Goal: Task Accomplishment & Management: Complete application form

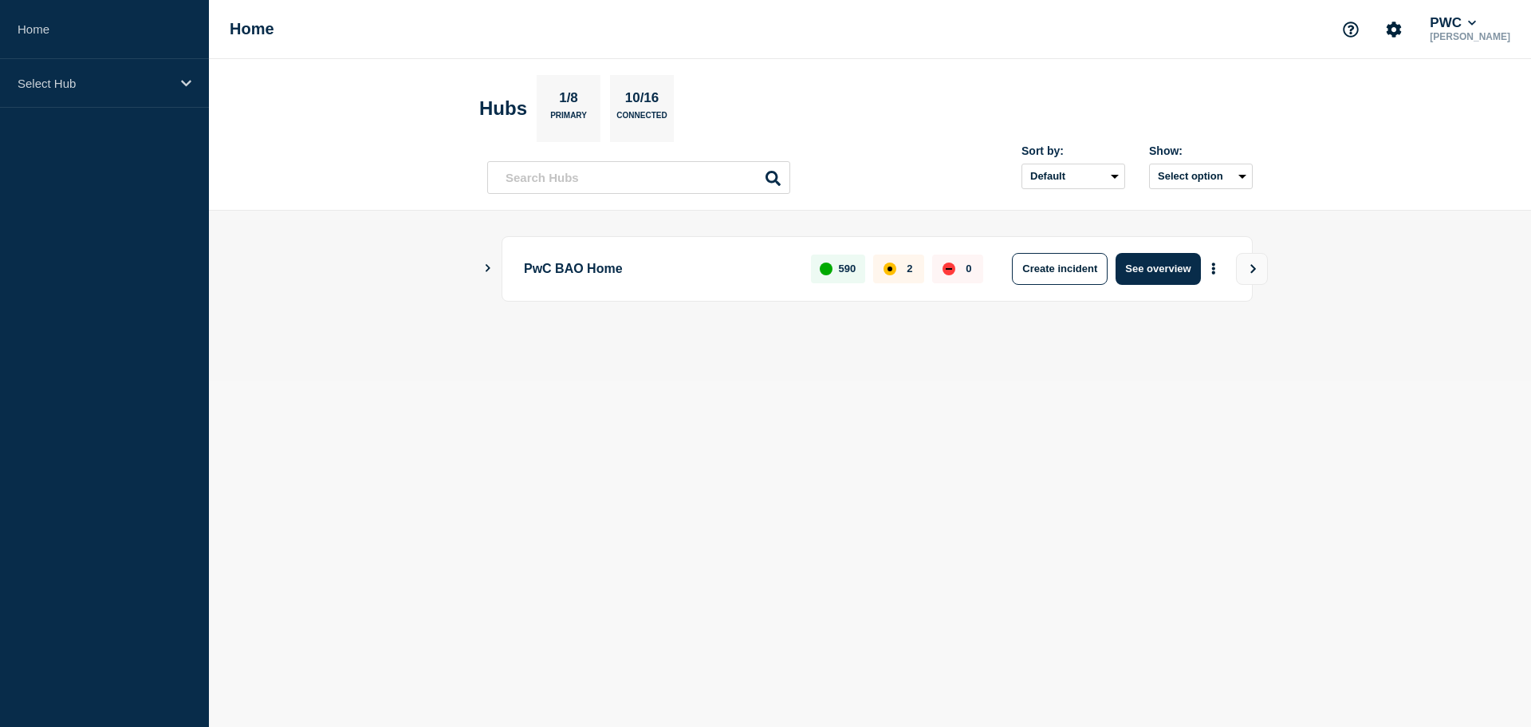
click at [492, 266] on icon "Show Connected Hubs" at bounding box center [488, 268] width 10 height 8
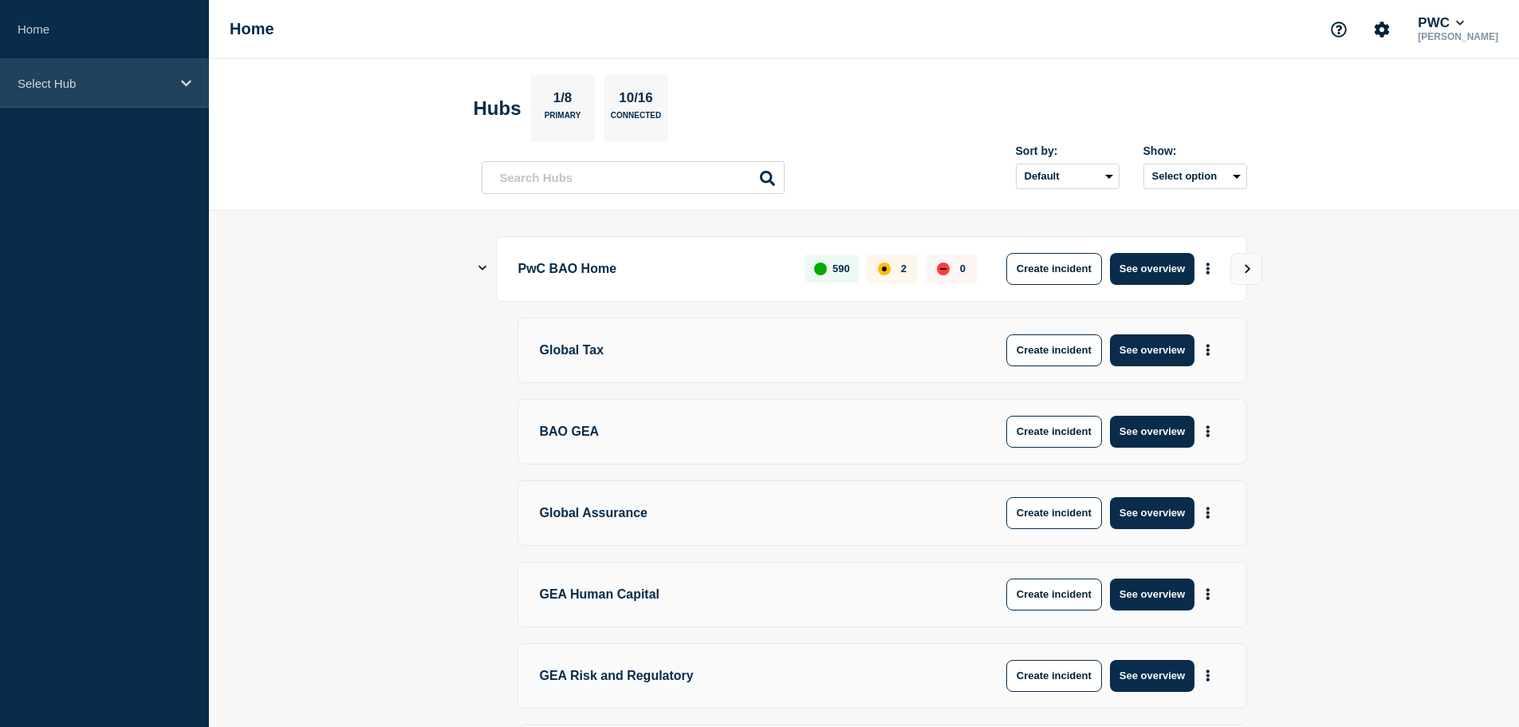
click at [167, 85] on p "Select Hub" at bounding box center [94, 84] width 153 height 14
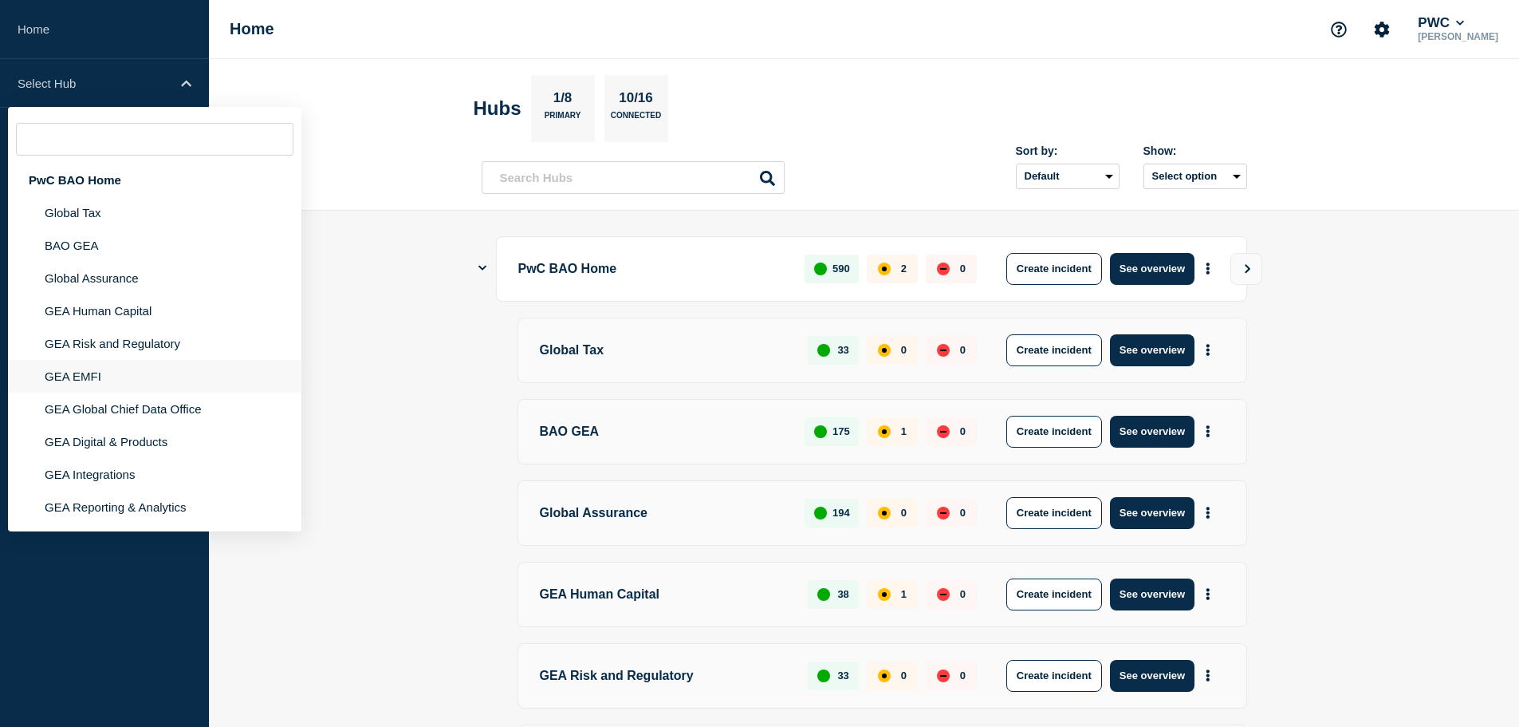
click at [128, 392] on li "GEA EMFI" at bounding box center [155, 408] width 294 height 33
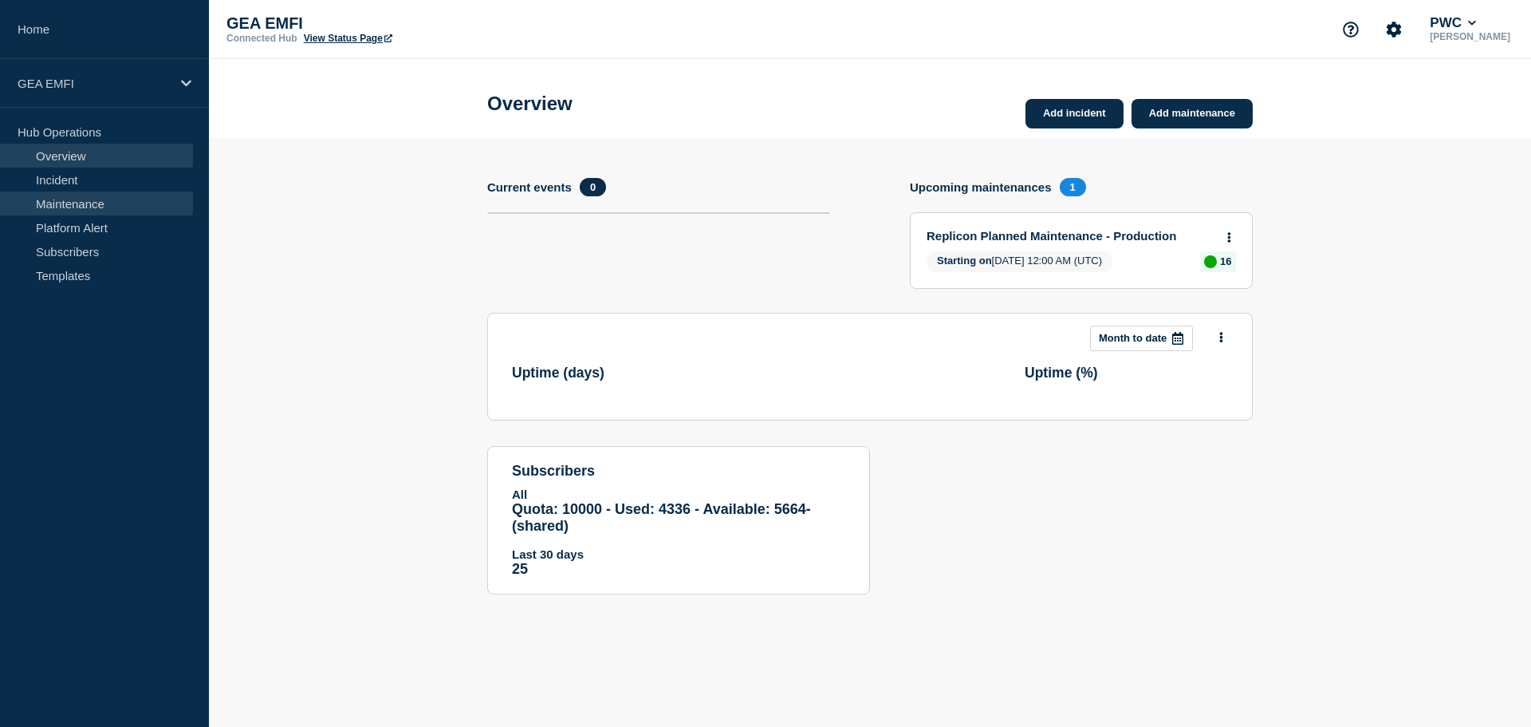
click at [76, 200] on link "Maintenance" at bounding box center [96, 203] width 193 height 24
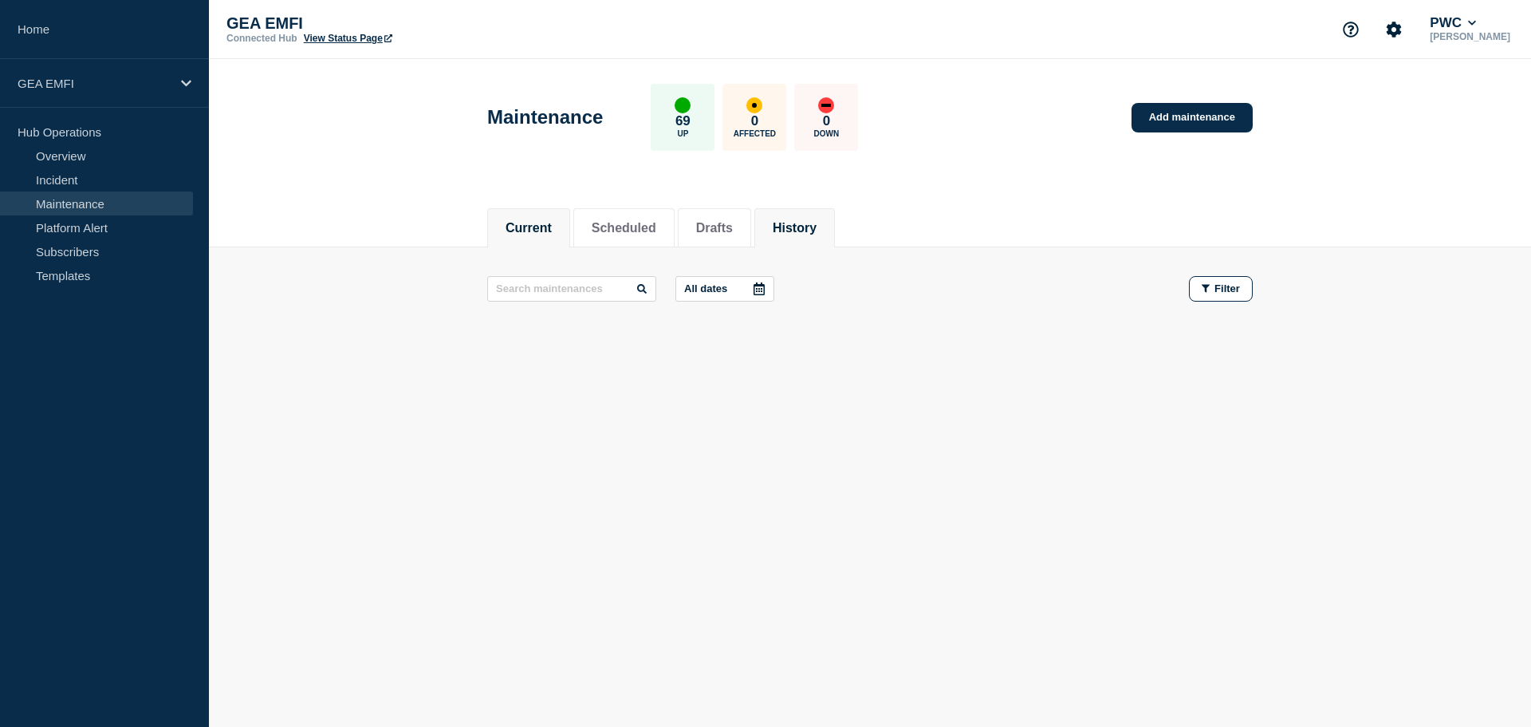
click at [817, 227] on button "History" at bounding box center [795, 228] width 44 height 14
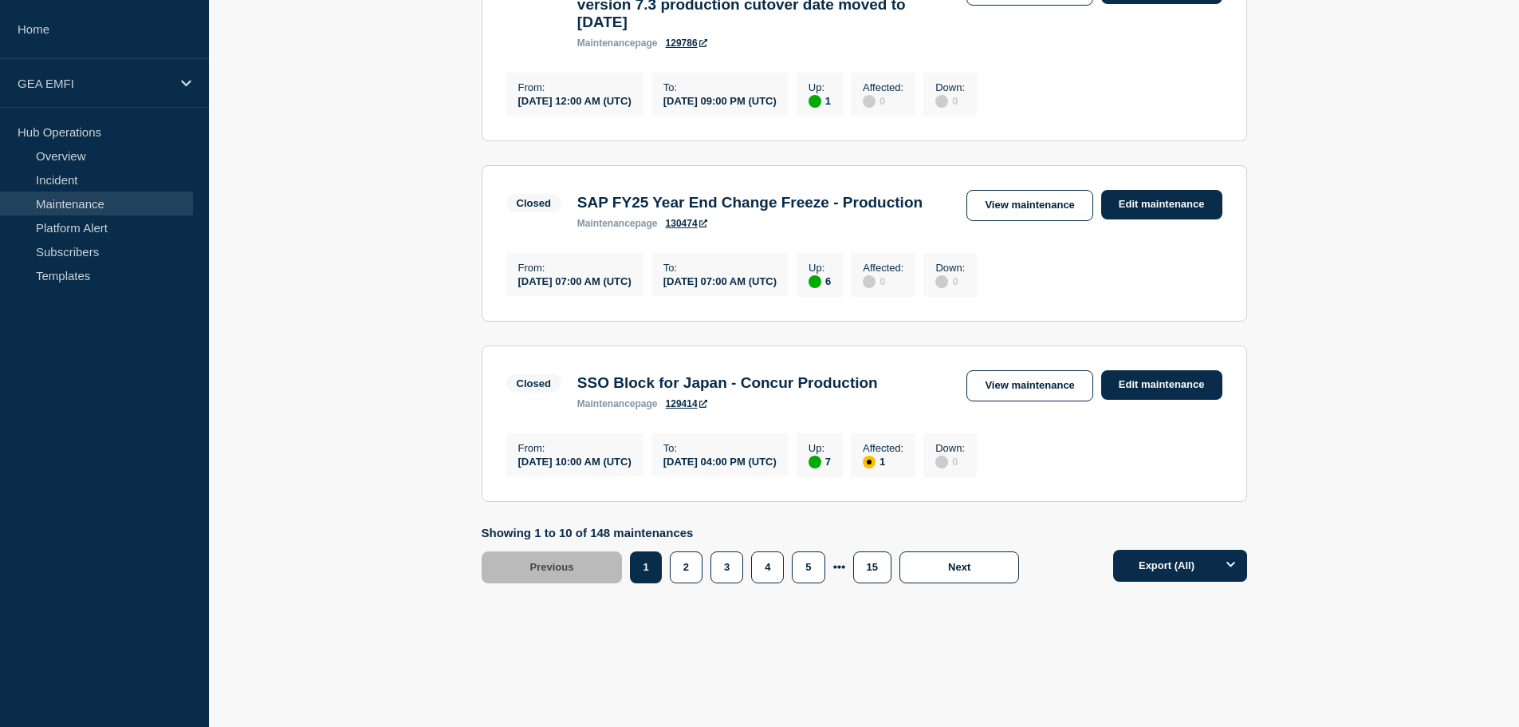
scroll to position [1771, 0]
click at [684, 569] on button "2" at bounding box center [686, 567] width 33 height 32
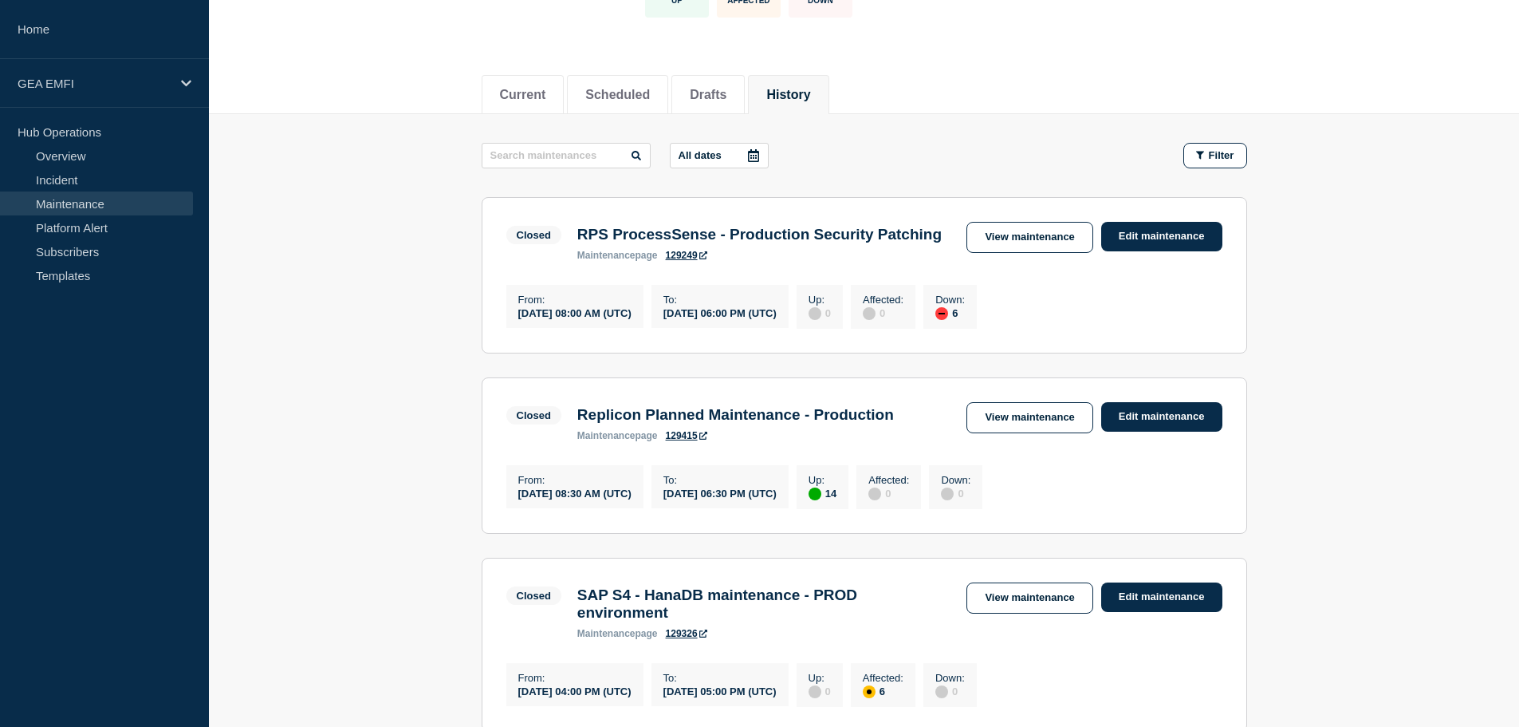
scroll to position [160, 0]
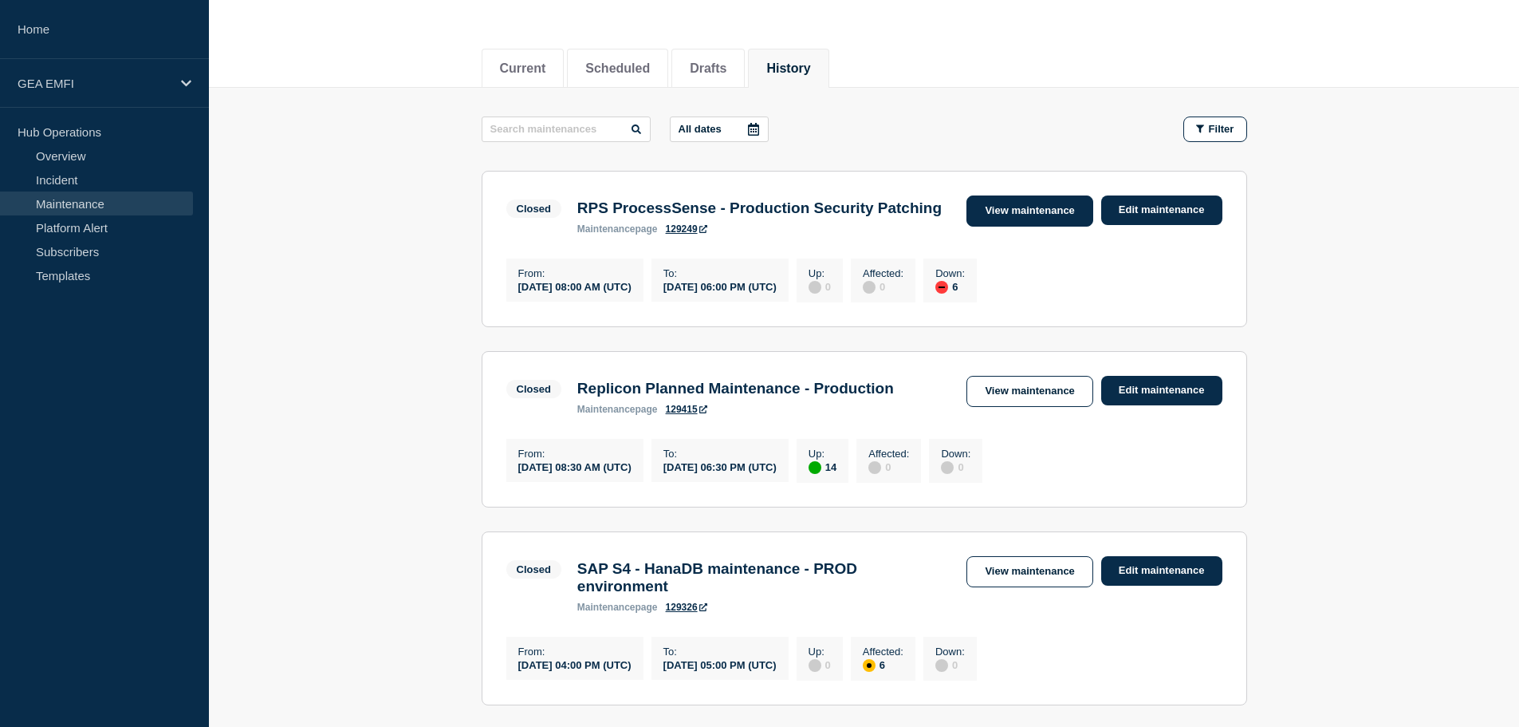
click at [1007, 222] on link "View maintenance" at bounding box center [1030, 210] width 126 height 31
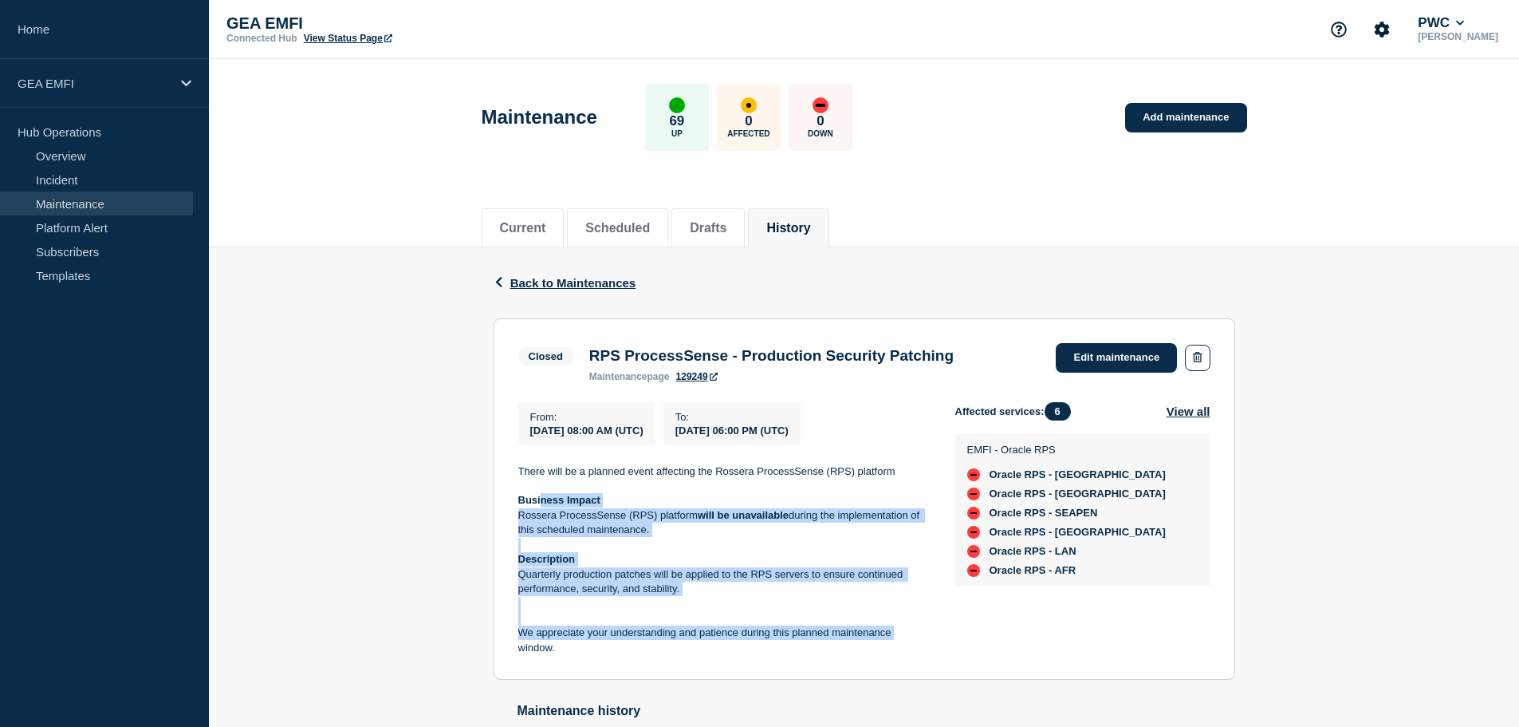
drag, startPoint x: 908, startPoint y: 645, endPoint x: 540, endPoint y: 510, distance: 391.9
click at [540, 510] on div "There will be a planned event affecting the Rossera ProcessSense (RPS) platform…" at bounding box center [724, 559] width 412 height 191
click at [540, 506] on strong "Business Impact" at bounding box center [559, 500] width 82 height 12
drag, startPoint x: 501, startPoint y: 467, endPoint x: 650, endPoint y: 668, distance: 250.3
click at [650, 668] on section "Closed RPS ProcessSense - Production Security Patching maintenance page 129249 …" at bounding box center [865, 499] width 742 height 362
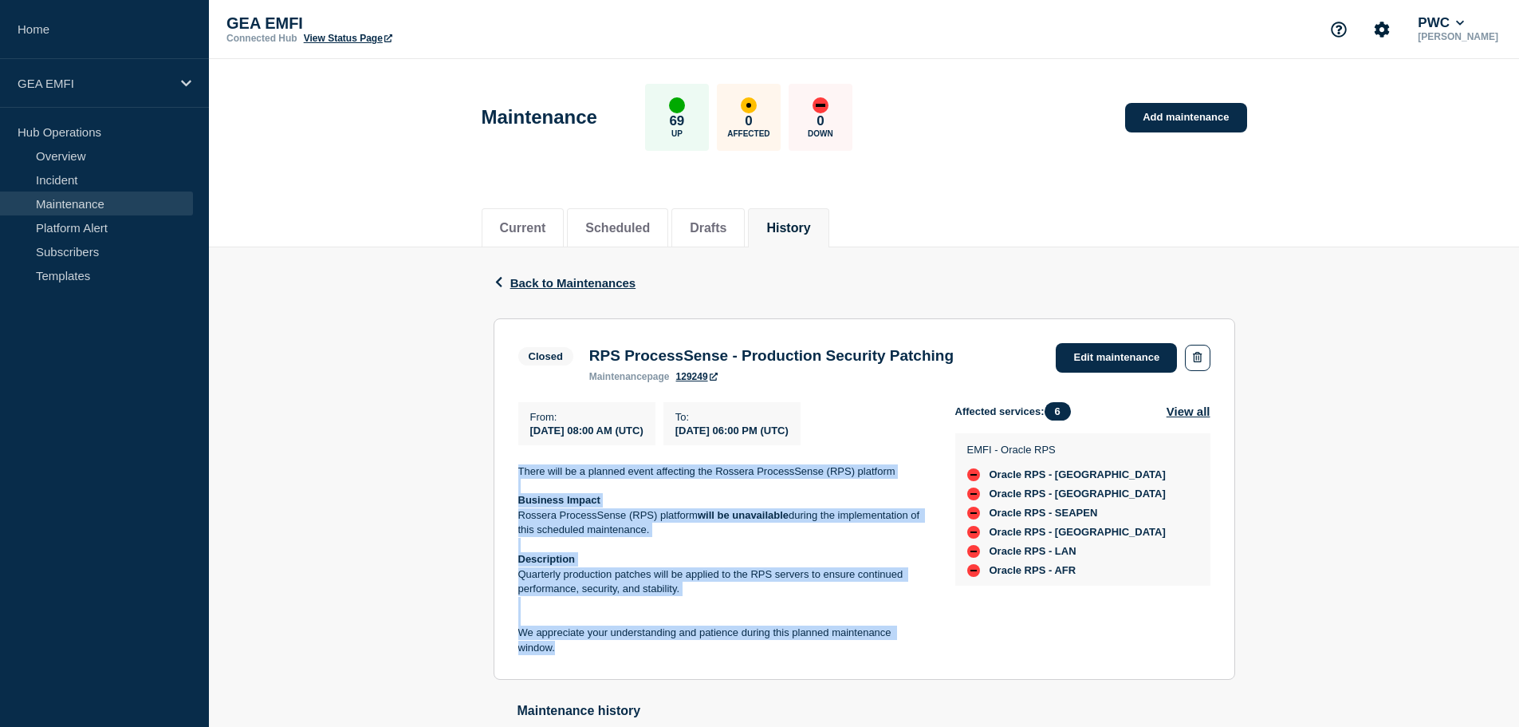
copy div "There will be a planned event affecting the Rossera ProcessSense (RPS) platform…"
drag, startPoint x: 875, startPoint y: 439, endPoint x: 529, endPoint y: 419, distance: 346.7
click at [529, 419] on div "From : 2025-06-15 08:00 AM (UTC) To : 2025-06-15 06:00 PM (UTC)" at bounding box center [736, 423] width 437 height 43
copy div "From : 2025-06-15 08:00 AM (UTC) To : 2025-06-15 06:00 PM (UTC)"
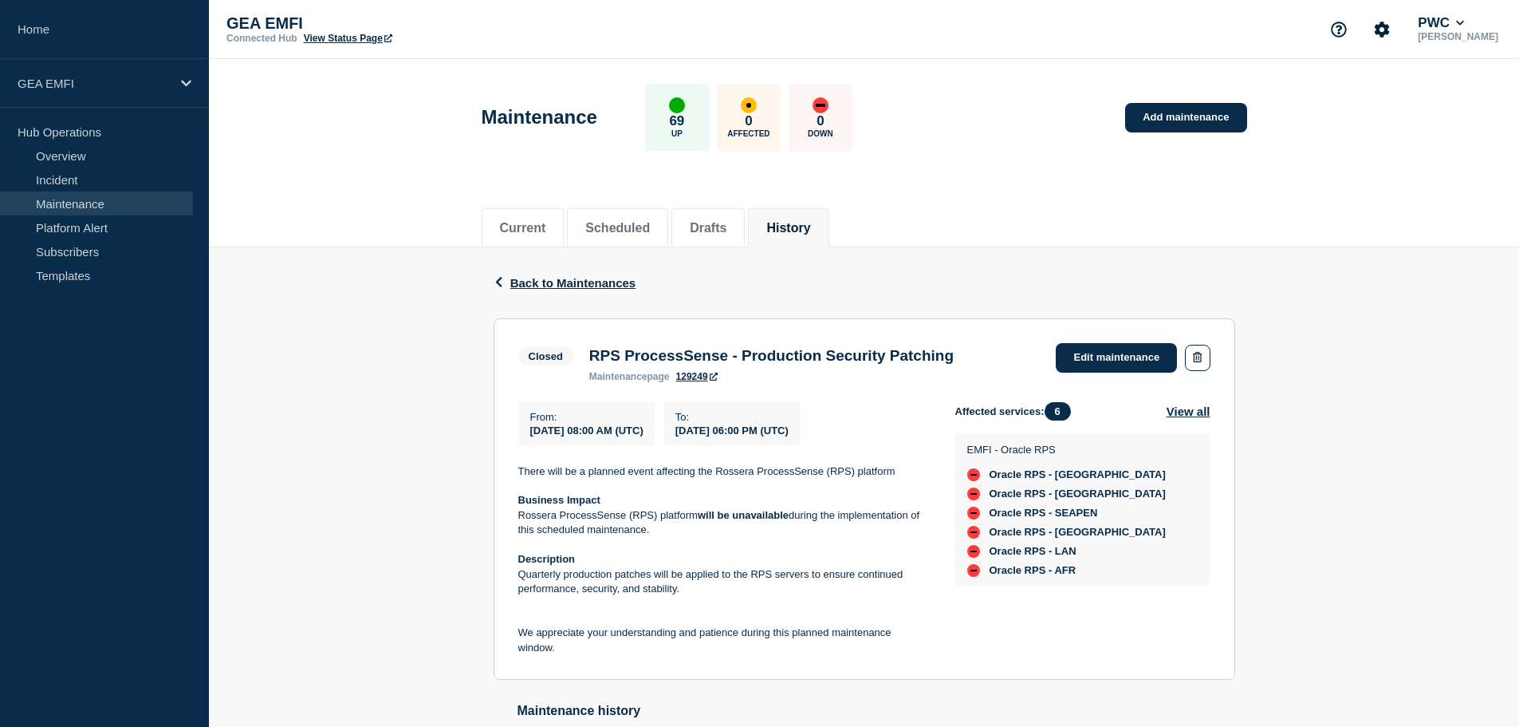
click at [751, 358] on h3 "RPS ProcessSense - Production Security Patching" at bounding box center [771, 356] width 364 height 18
copy h3 "RPS ProcessSense - Production Security Patching"
click at [53, 193] on link "Maintenance" at bounding box center [96, 203] width 193 height 24
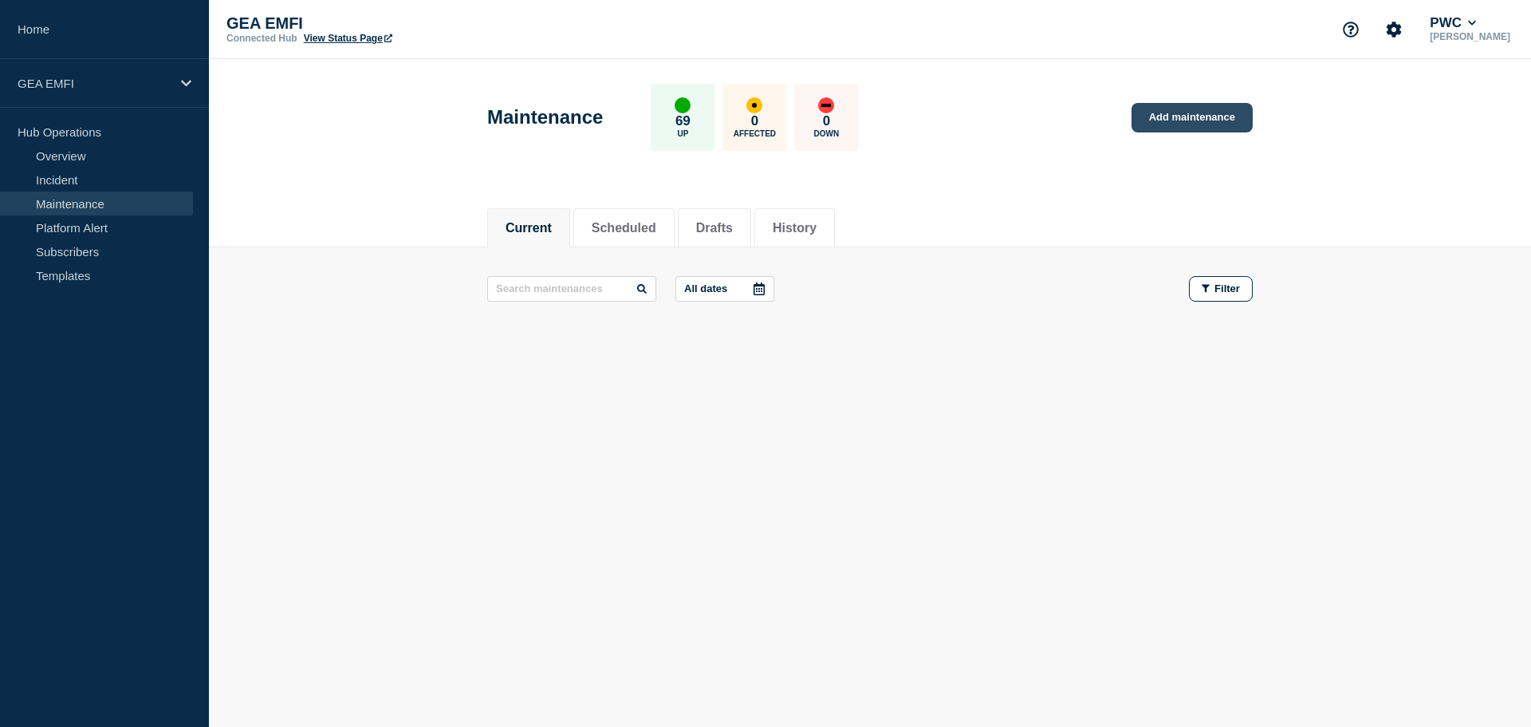
click at [1176, 120] on link "Add maintenance" at bounding box center [1192, 118] width 121 height 30
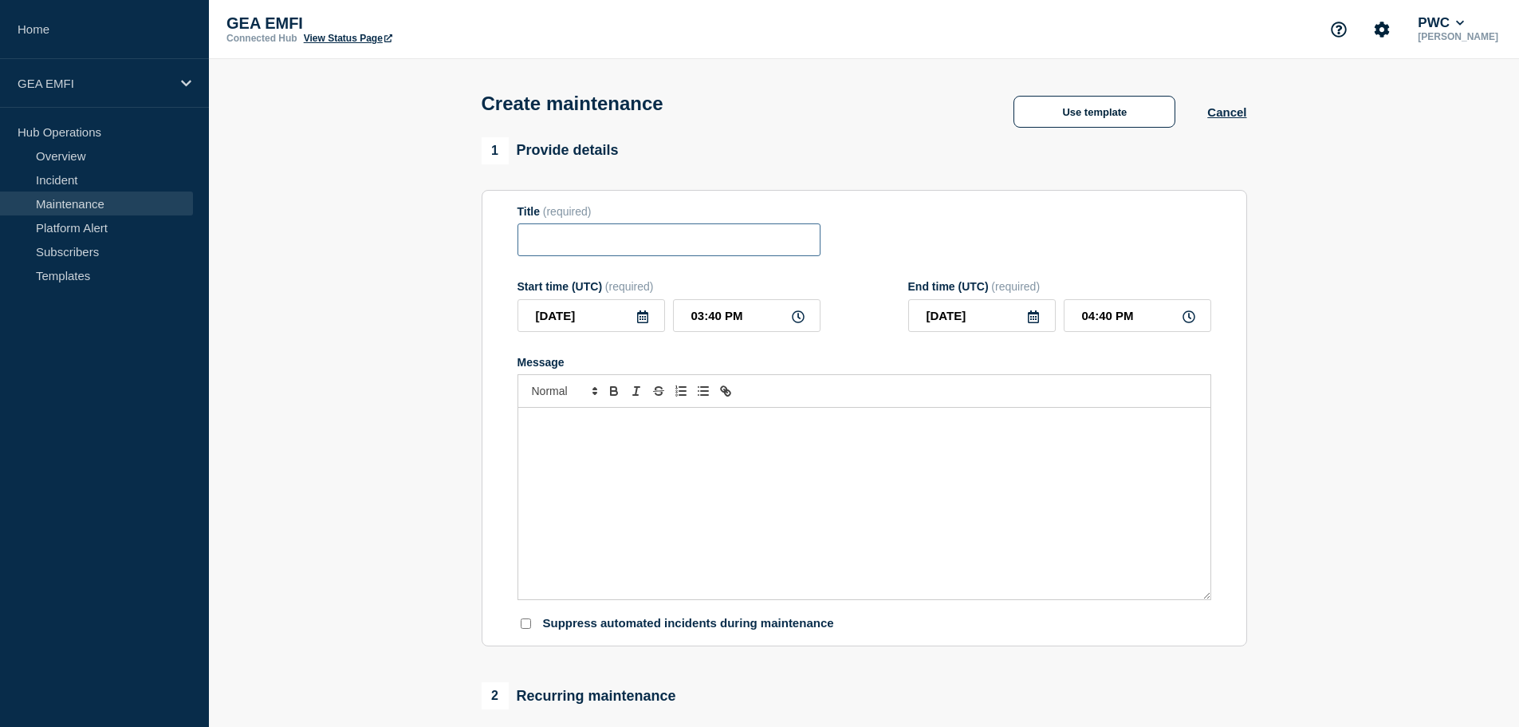
click at [637, 252] on input "Title" at bounding box center [669, 239] width 303 height 33
click at [654, 254] on input "Title" at bounding box center [669, 239] width 303 height 33
paste input "RPS ProcessSense - Production Security Patching"
type input "RPS ProcessSense - Production Security Patching"
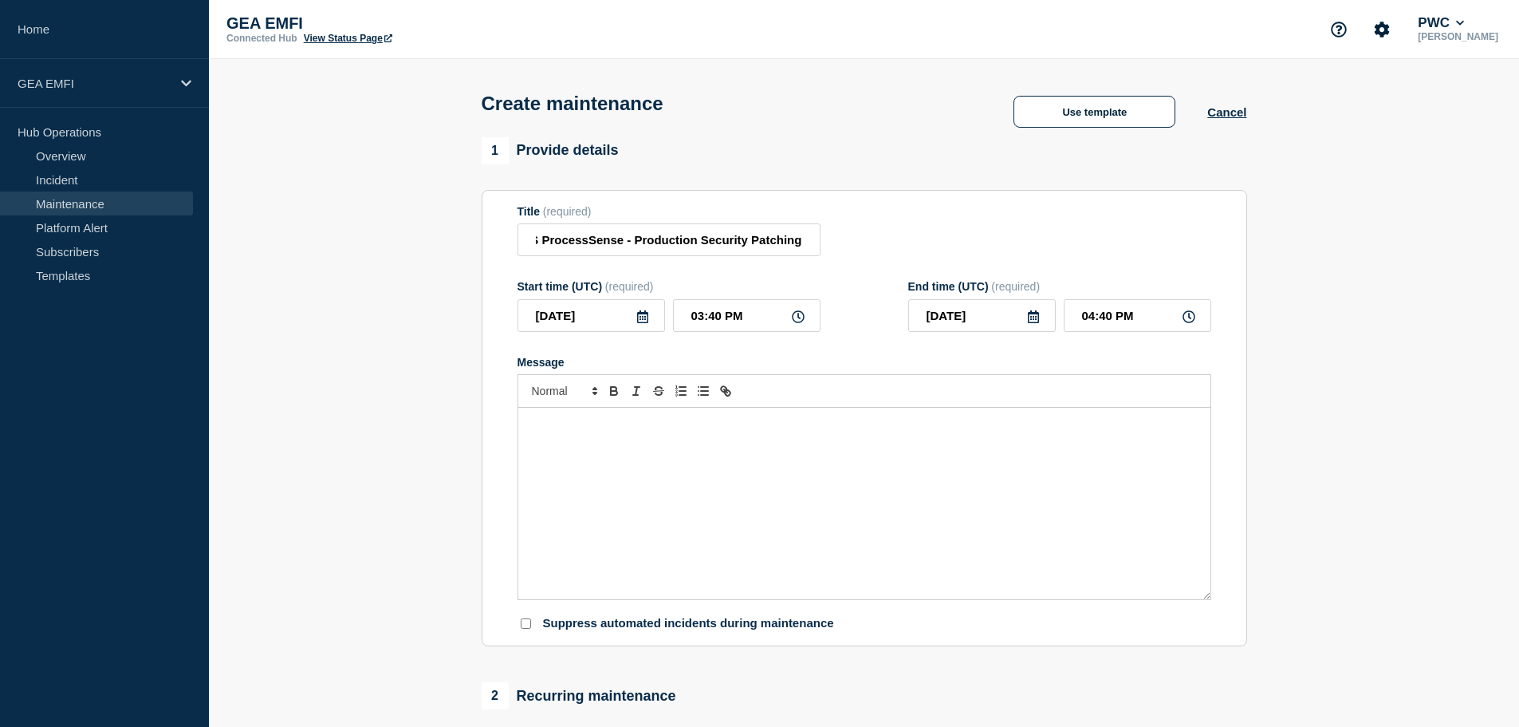
scroll to position [0, 0]
click at [737, 247] on input "RPS ProcessSense - Production Security Patching" at bounding box center [669, 239] width 303 height 33
click at [641, 323] on icon at bounding box center [642, 316] width 13 height 13
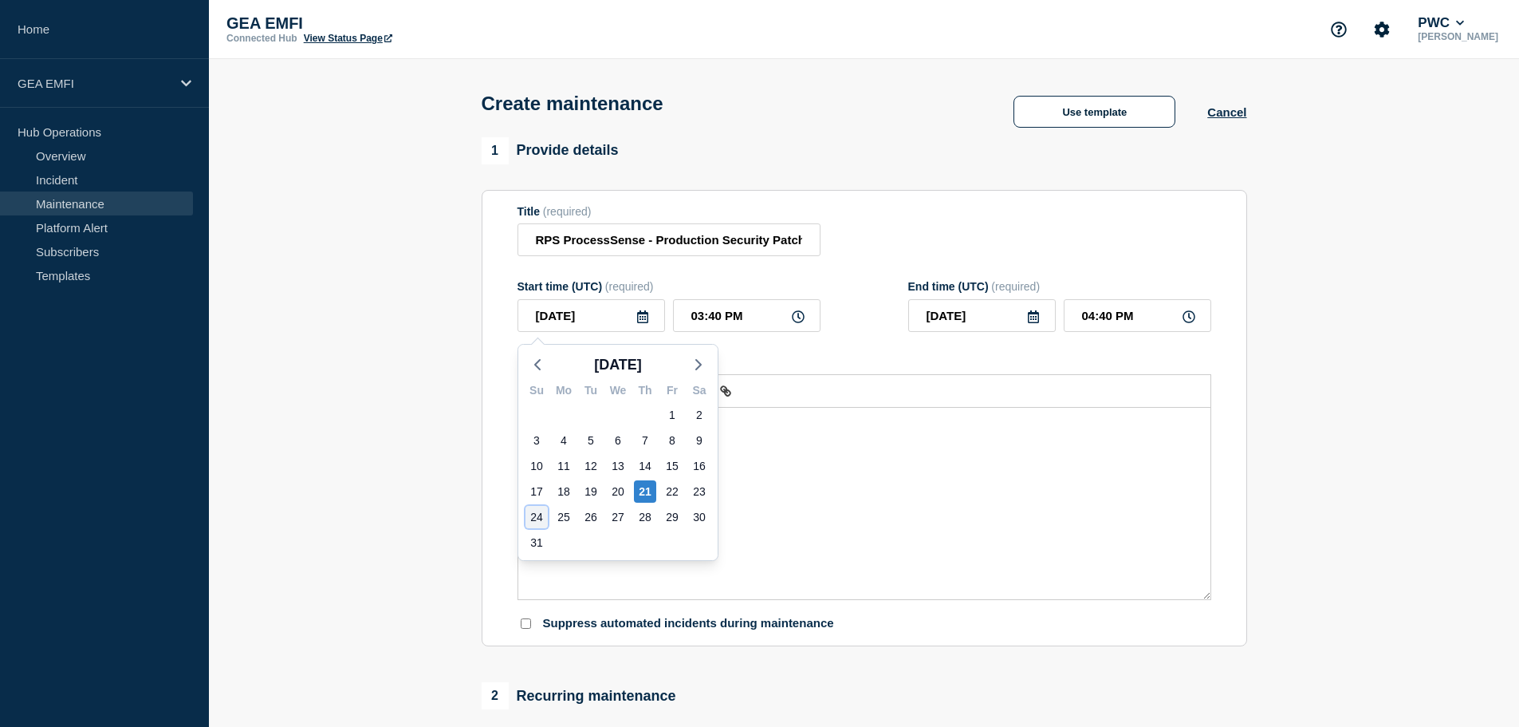
click at [531, 512] on div "24" at bounding box center [537, 517] width 22 height 22
type input "2025-08-24"
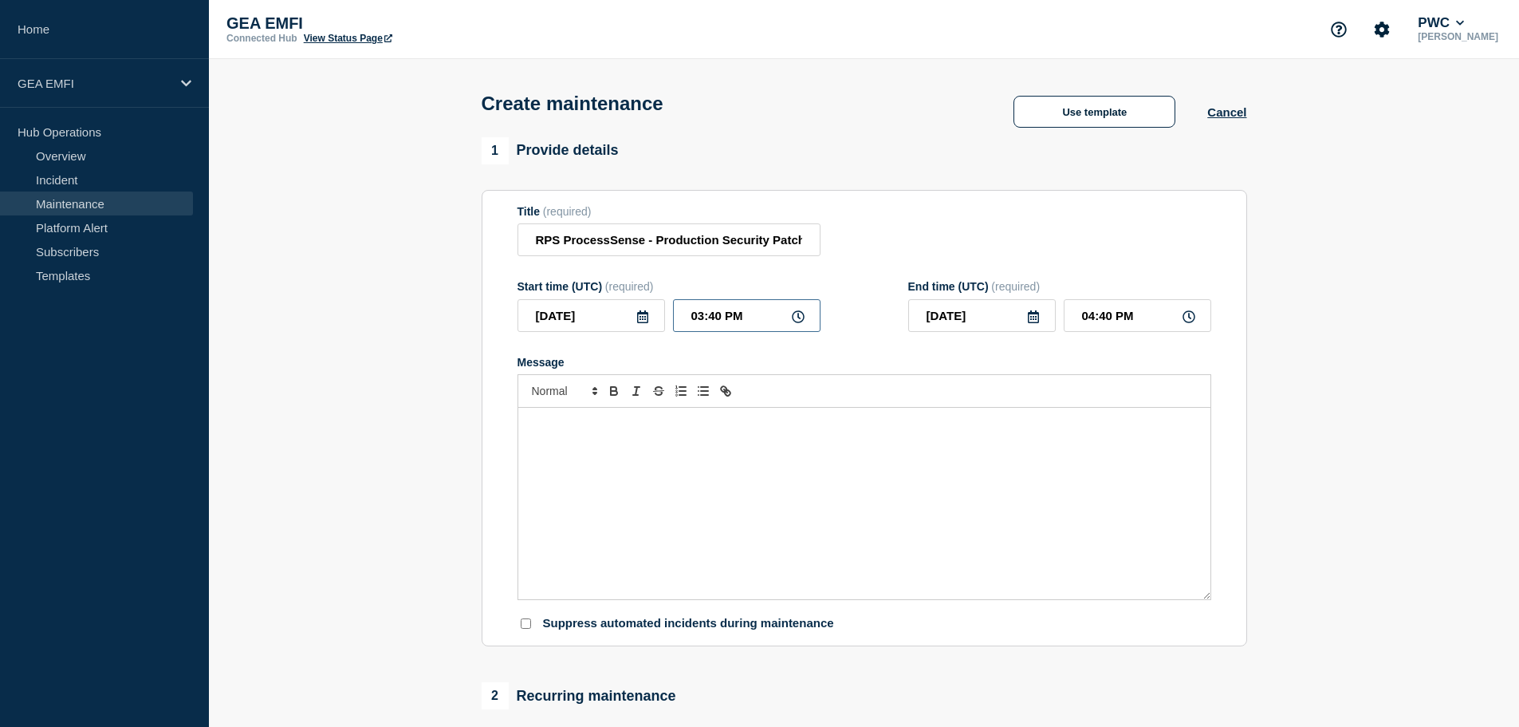
click at [705, 332] on input "03:40 PM" at bounding box center [747, 315] width 148 height 33
type input "07:40 PM"
type input "08:40 PM"
type input "07:00 PM"
type input "08:00 PM"
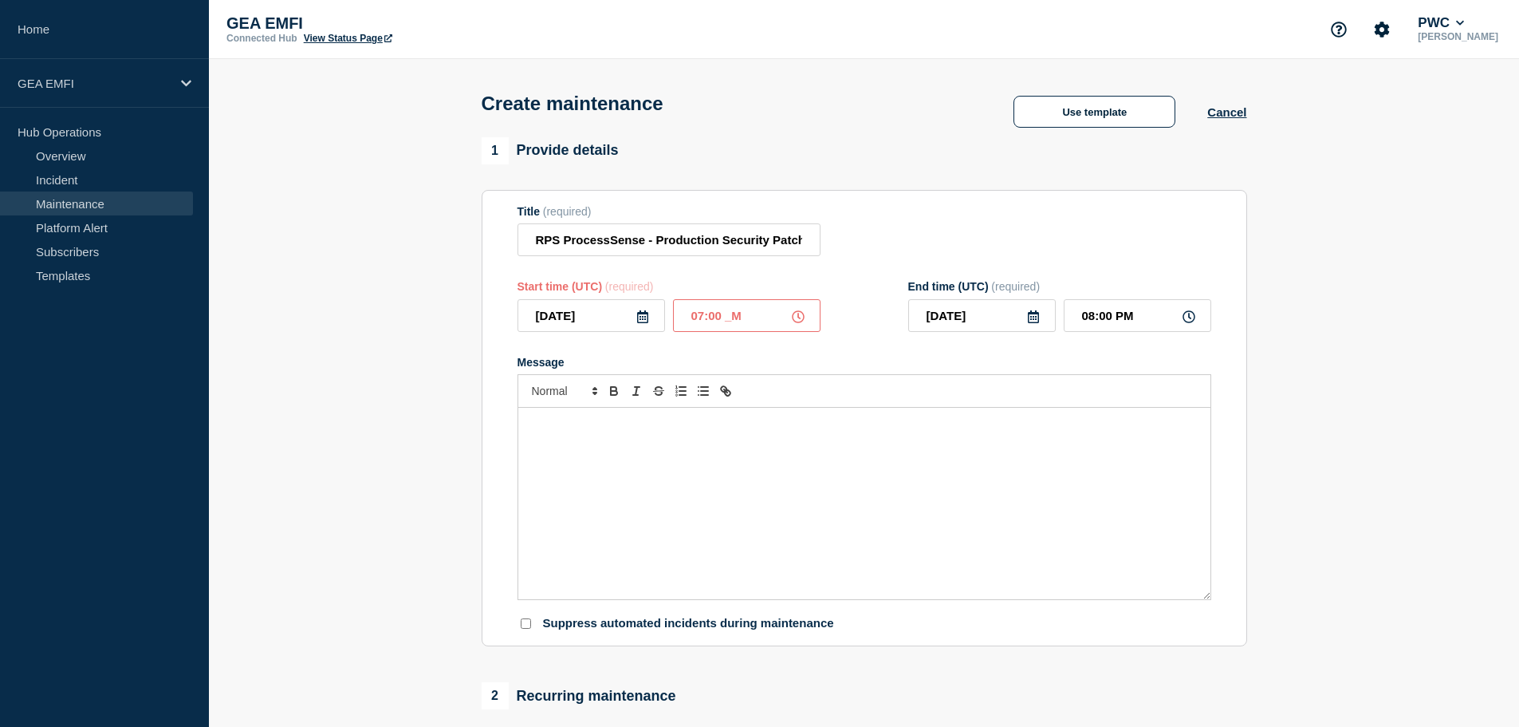
type input "07:00 AM"
type input "08:00 AM"
click at [1007, 329] on input "2025-08-24" at bounding box center [982, 315] width 148 height 33
click at [1083, 324] on input "08:00 AM" at bounding box center [1138, 315] width 148 height 33
click at [1087, 322] on input "08:00 AM" at bounding box center [1138, 315] width 148 height 33
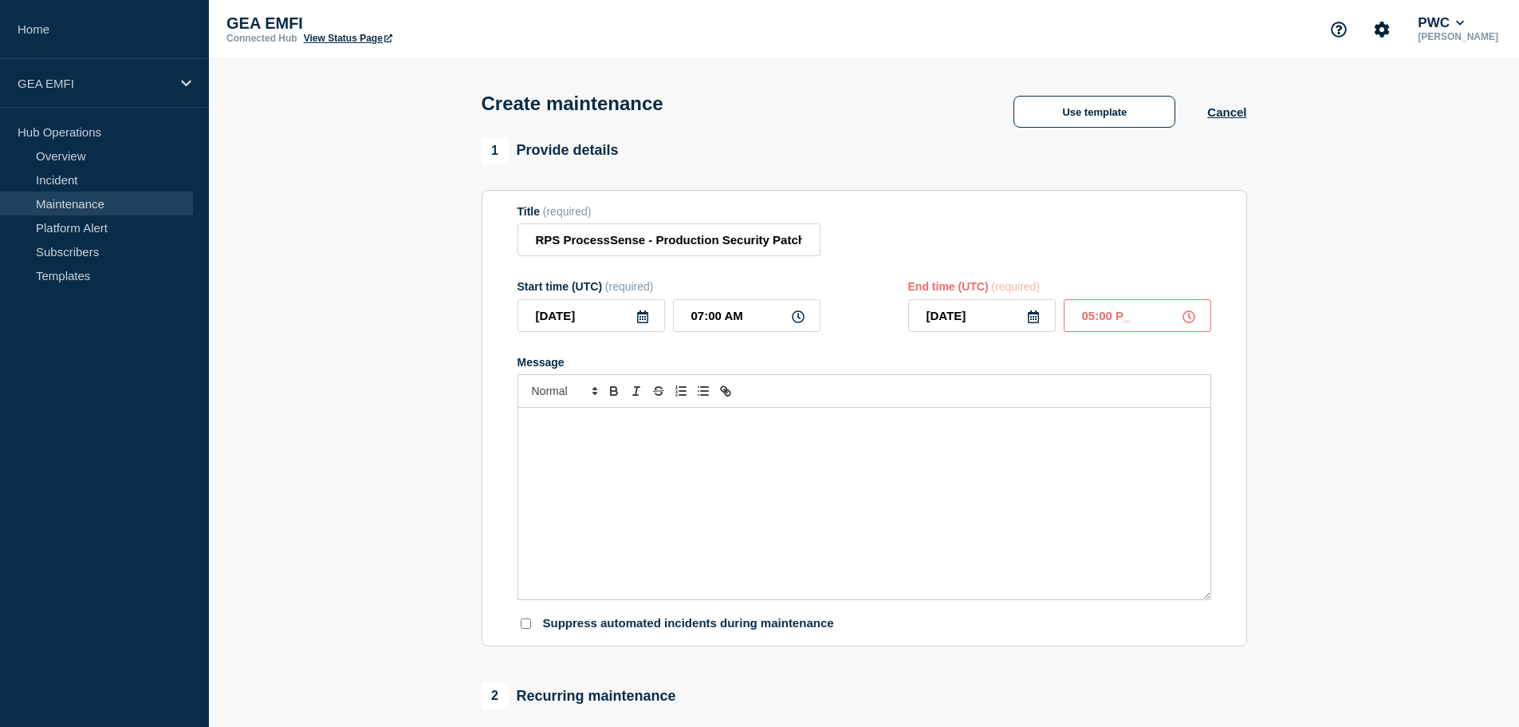
type input "05:00 PM"
click at [821, 467] on div "Message" at bounding box center [864, 503] width 692 height 191
drag, startPoint x: 707, startPoint y: 250, endPoint x: 723, endPoint y: 250, distance: 15.2
click at [707, 250] on input "RPS ProcessSense - Production Security Patching" at bounding box center [669, 239] width 303 height 33
click at [723, 245] on input "RPS ProcessSense - Production Security Patching" at bounding box center [669, 239] width 303 height 33
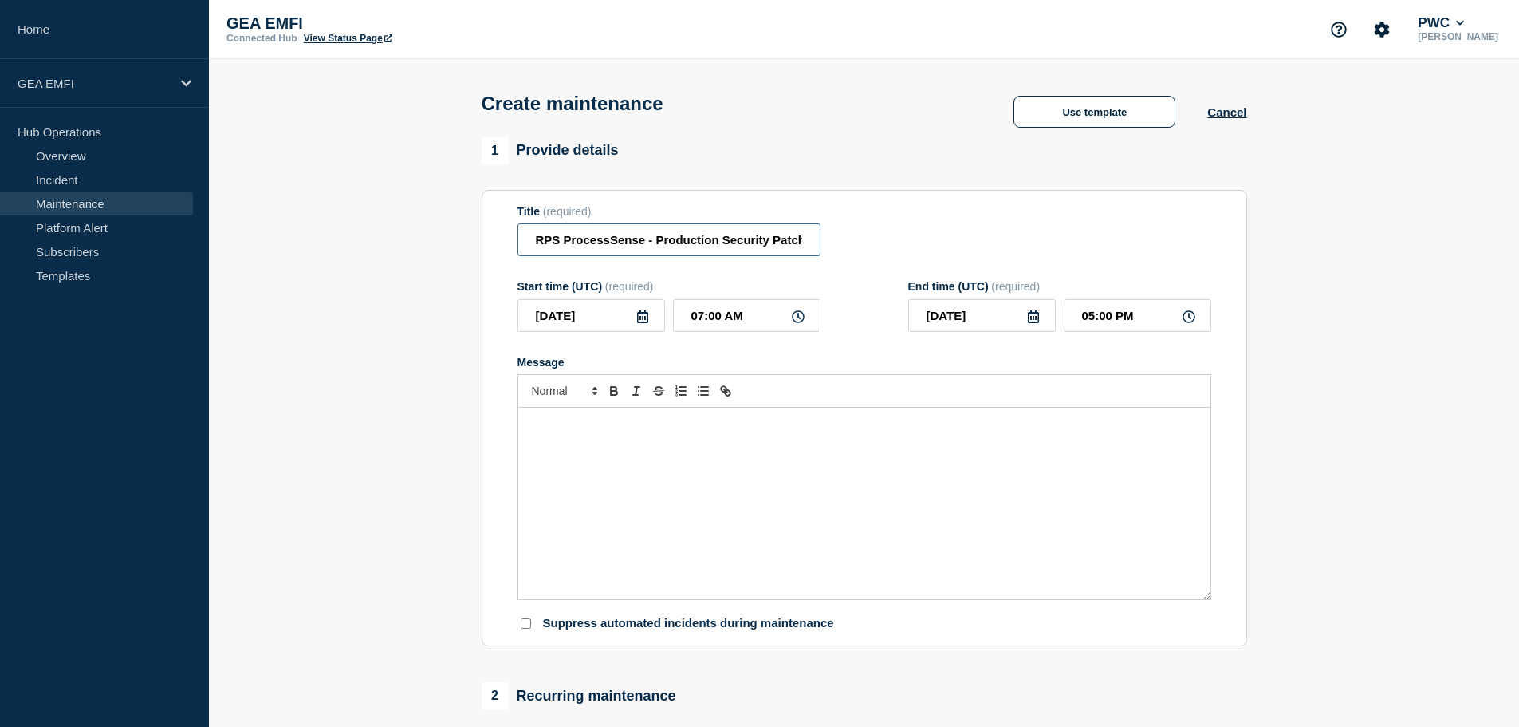
scroll to position [0, 22]
click at [696, 243] on input "RPS ProcessSense - Production Security Patching" at bounding box center [669, 239] width 303 height 33
type input "RPS ProcessSense - Production Jul-25 Security Patching"
drag, startPoint x: 765, startPoint y: 245, endPoint x: 756, endPoint y: 245, distance: 8.8
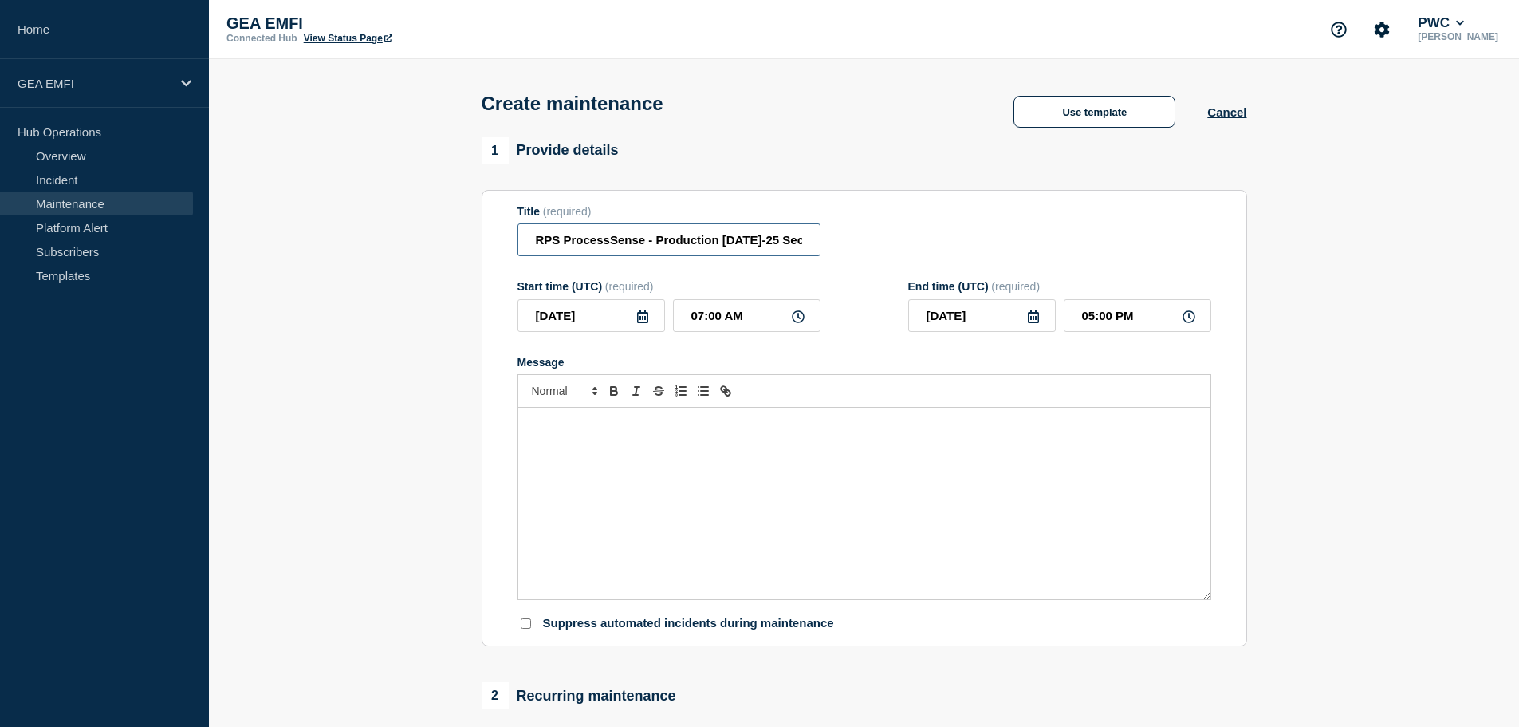
click at [765, 245] on input "RPS ProcessSense - Production Jul-25 Security Patching" at bounding box center [669, 239] width 303 height 33
drag, startPoint x: 666, startPoint y: 245, endPoint x: 849, endPoint y: 245, distance: 183.4
click at [849, 245] on div "Title (required) RPS ProcessSense - Production Jul-25 Security Patching" at bounding box center [865, 231] width 694 height 52
click at [727, 245] on input "RPS ProcessSense - Production Jul-25 Security Patching" at bounding box center [669, 239] width 303 height 33
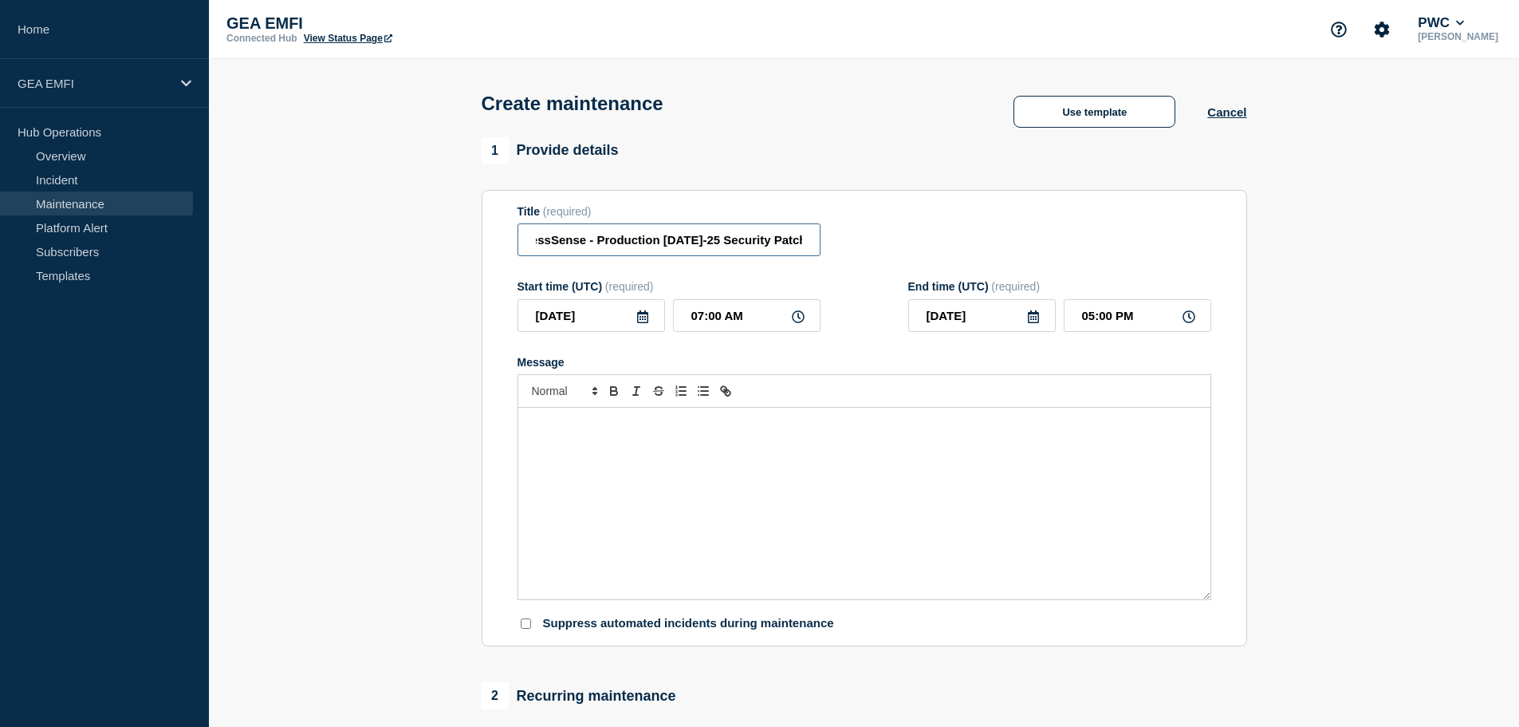
scroll to position [0, 0]
drag, startPoint x: 802, startPoint y: 240, endPoint x: 463, endPoint y: 240, distance: 338.2
click at [463, 240] on section "1 Provide details Title (required) RPS ProcessSense - Production Jul-25 Securit…" at bounding box center [864, 690] width 1310 height 1107
click at [647, 455] on div "Message" at bounding box center [864, 503] width 692 height 191
paste div "Message"
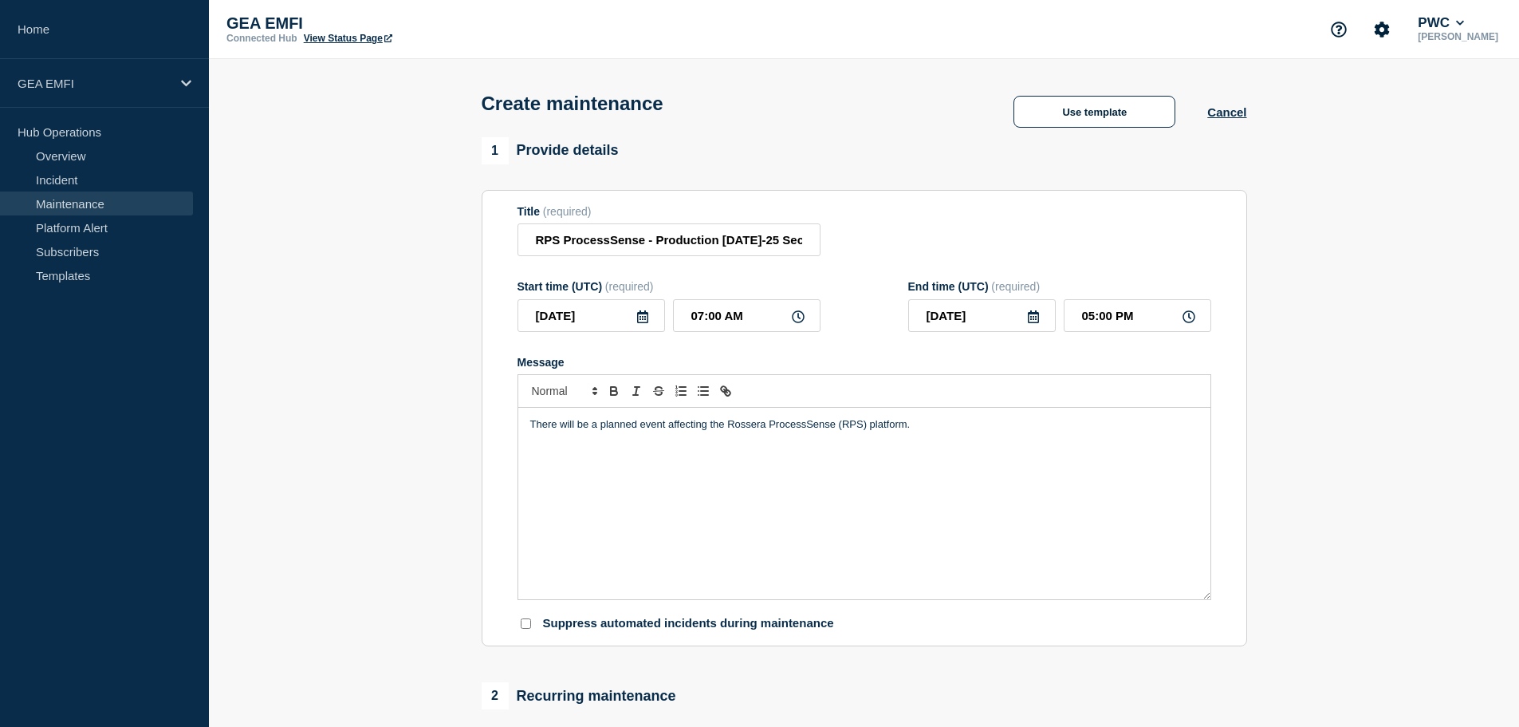
click at [916, 430] on p "There will be a planned event affecting the Rossera ProcessSense (RPS) platform." at bounding box center [864, 424] width 668 height 14
click at [659, 489] on div "There will be a planned event affecting the Rossera ProcessSense (RPS) platform…" at bounding box center [864, 503] width 692 height 191
click at [564, 498] on p "Message" at bounding box center [864, 498] width 668 height 14
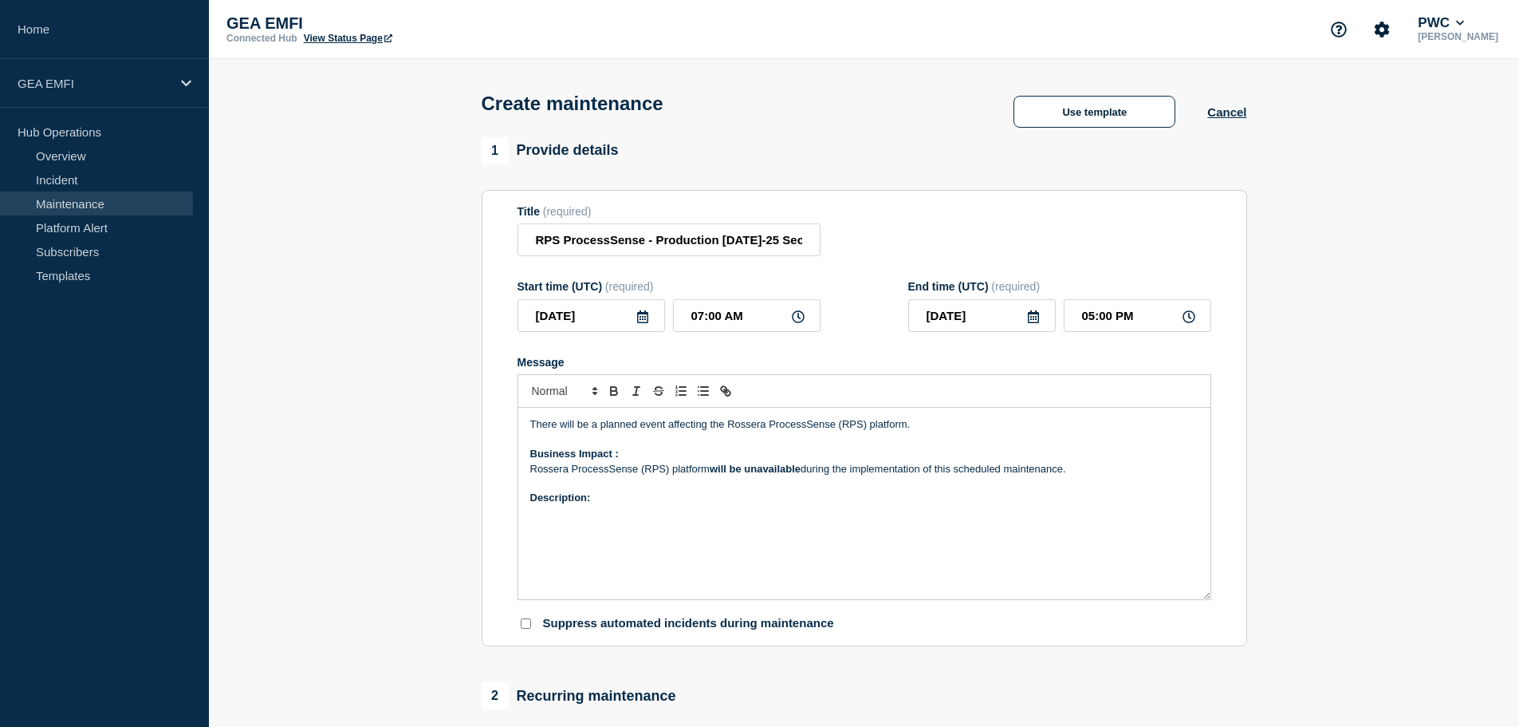
click at [597, 529] on div "There will be a planned event affecting the Rossera ProcessSense (RPS) platform…" at bounding box center [864, 503] width 692 height 191
click at [945, 577] on div "There will be a planned event affecting the Rossera ProcessSense (RPS) platform…" at bounding box center [864, 503] width 692 height 191
click at [980, 551] on div "There will be a planned event affecting the Rossera ProcessSense (RPS) platform…" at bounding box center [864, 503] width 692 height 191
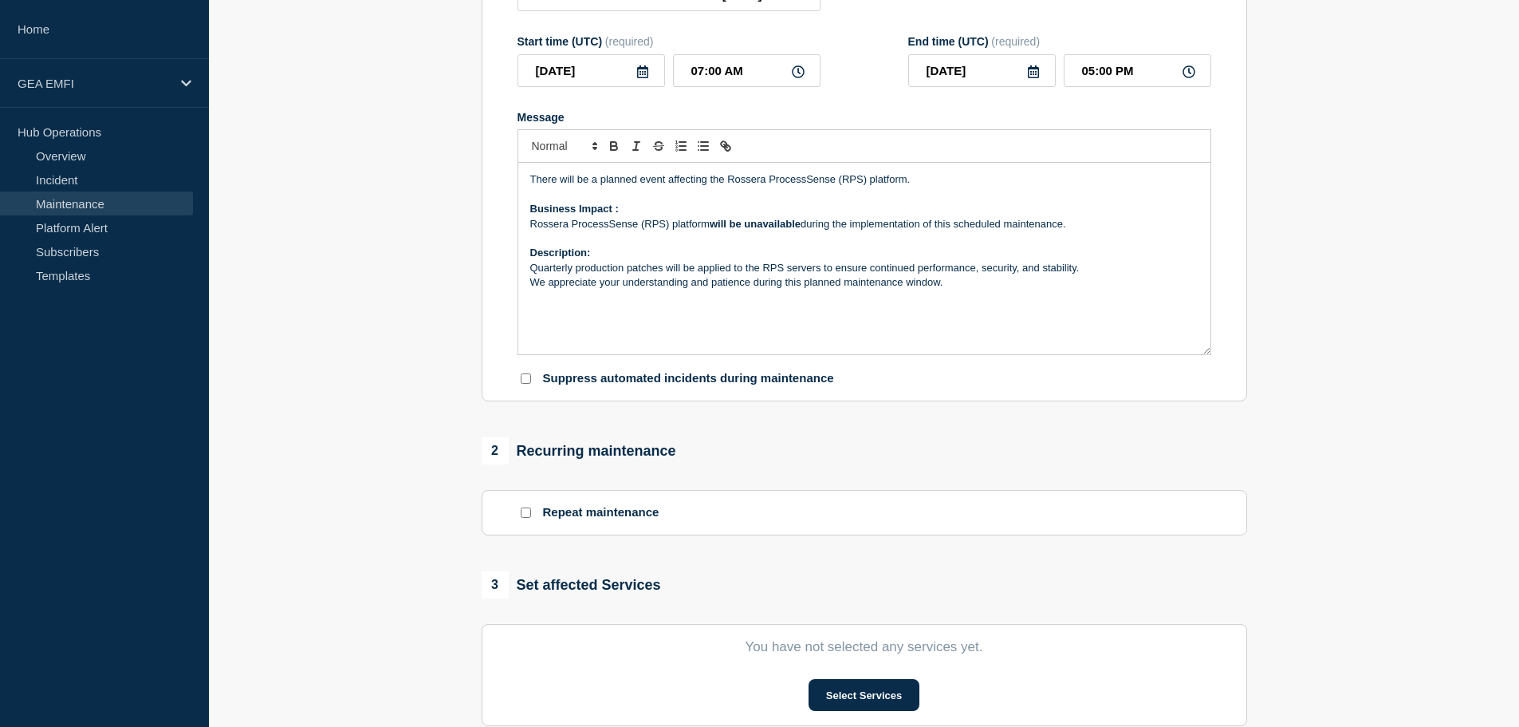
scroll to position [319, 0]
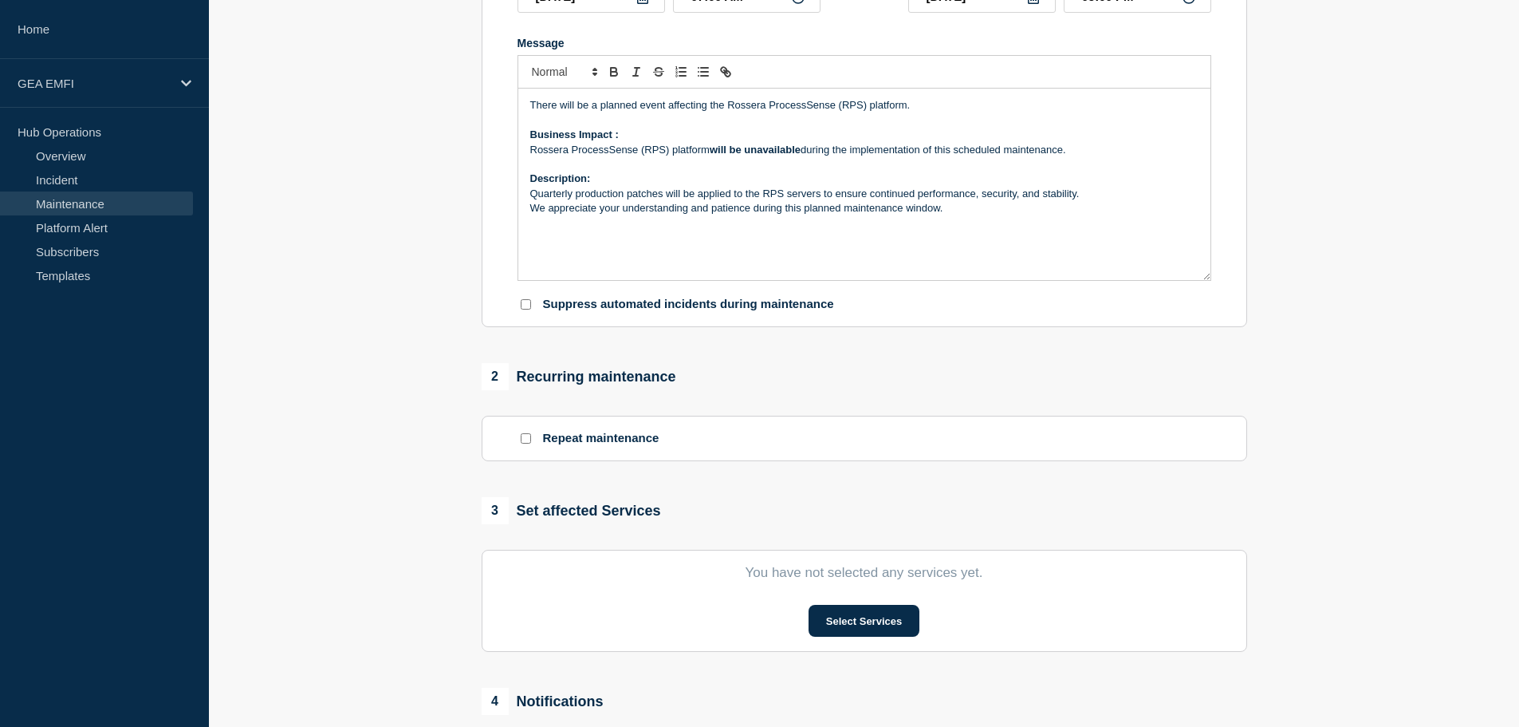
click at [858, 643] on section "You have not selected any services yet. Select Services" at bounding box center [865, 601] width 766 height 102
click at [870, 625] on button "Select Services" at bounding box center [864, 621] width 111 height 32
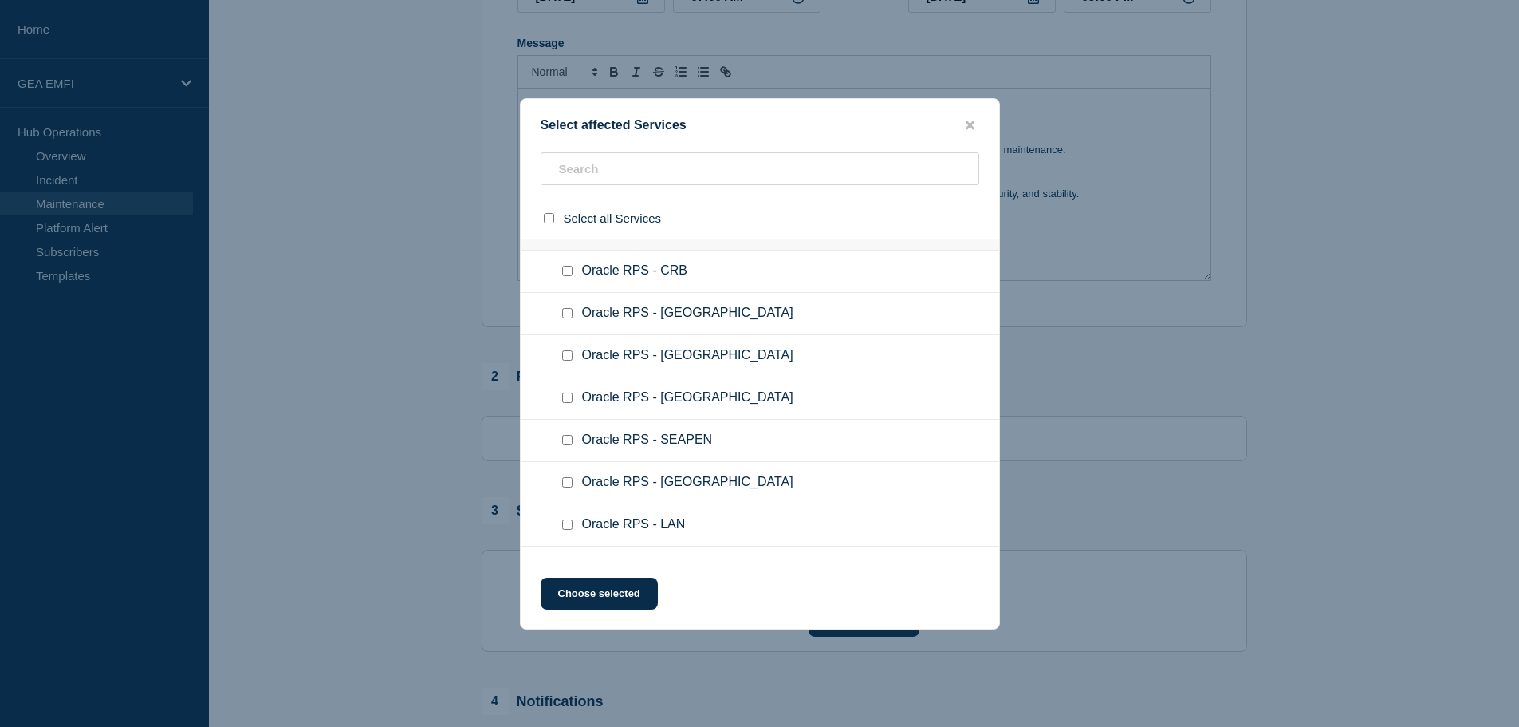
scroll to position [1436, 0]
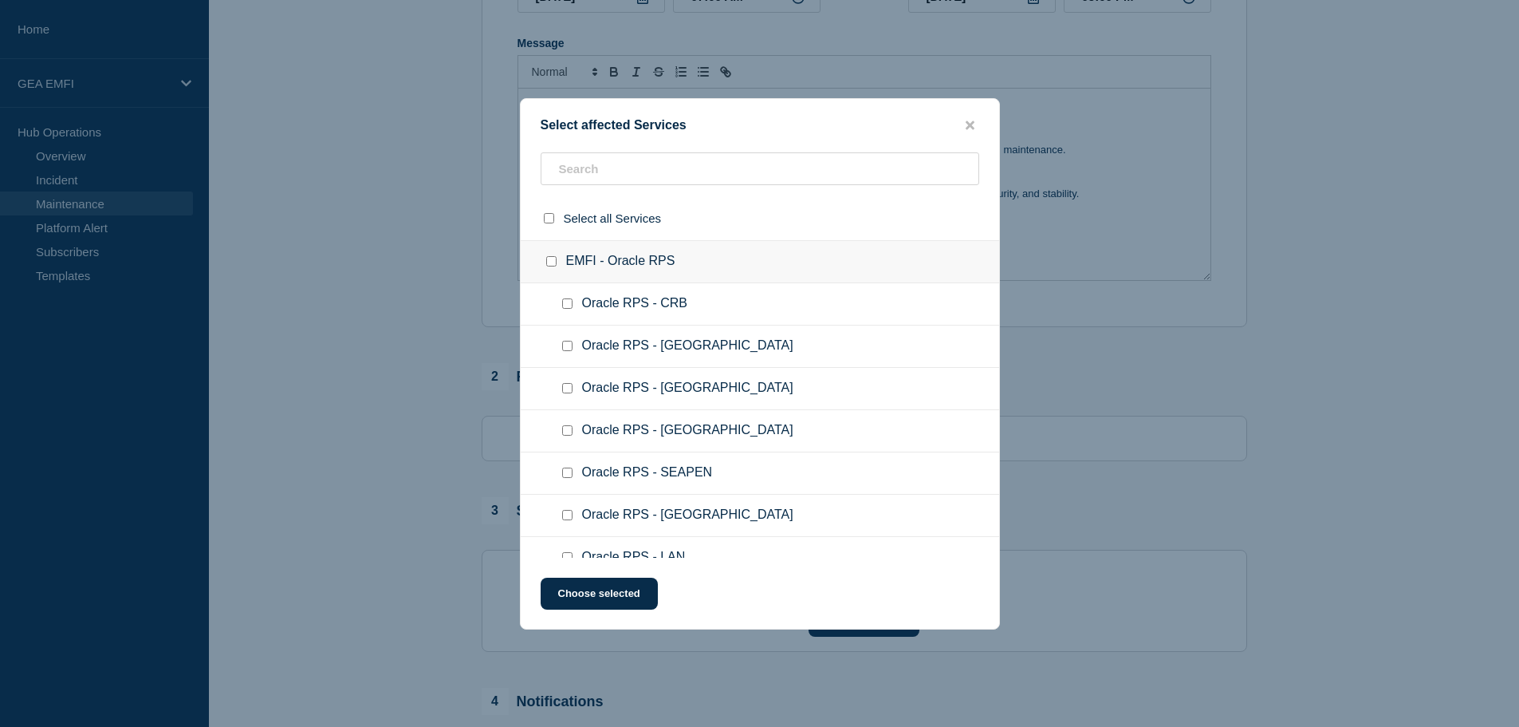
click at [552, 262] on input "EMFI - Oracle RPS checkbox" at bounding box center [551, 261] width 10 height 10
checkbox input "true"
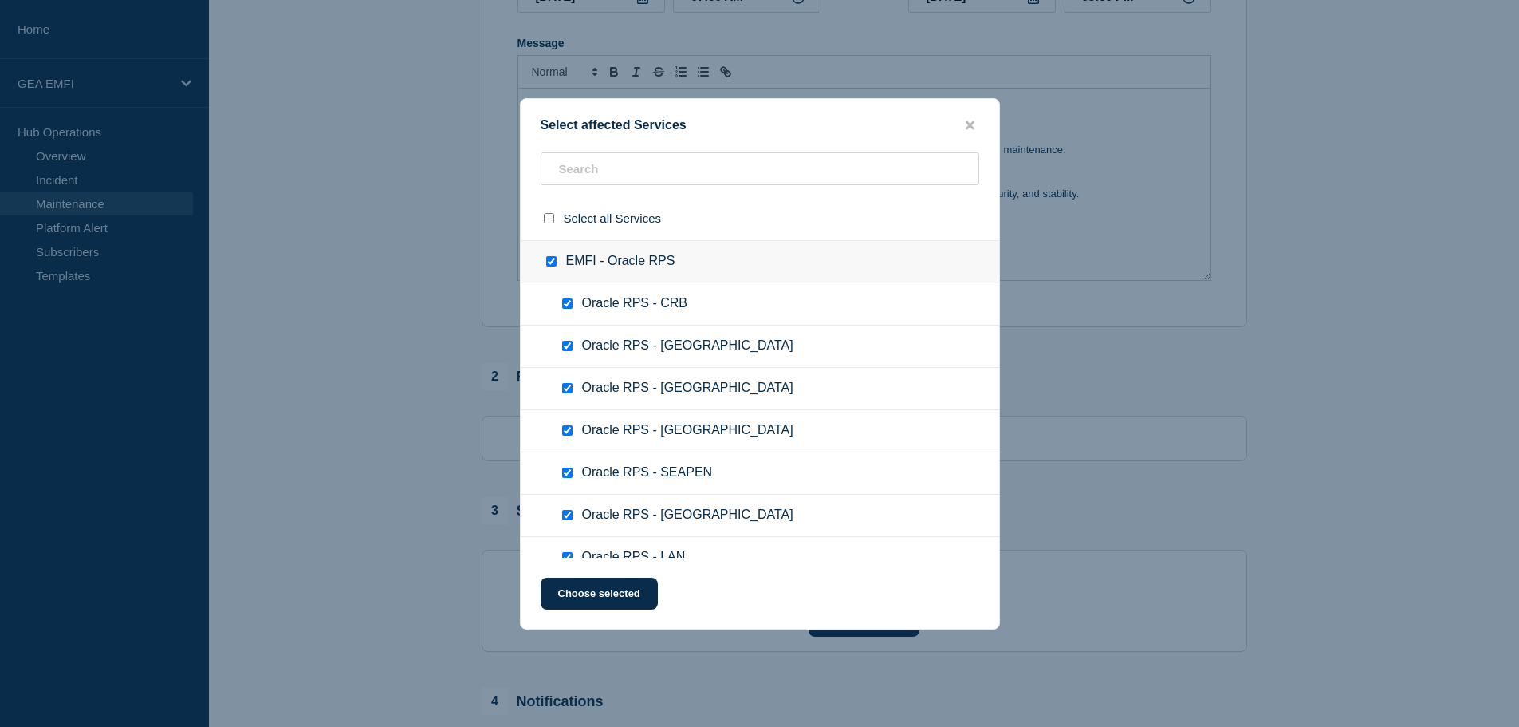
checkbox input "true"
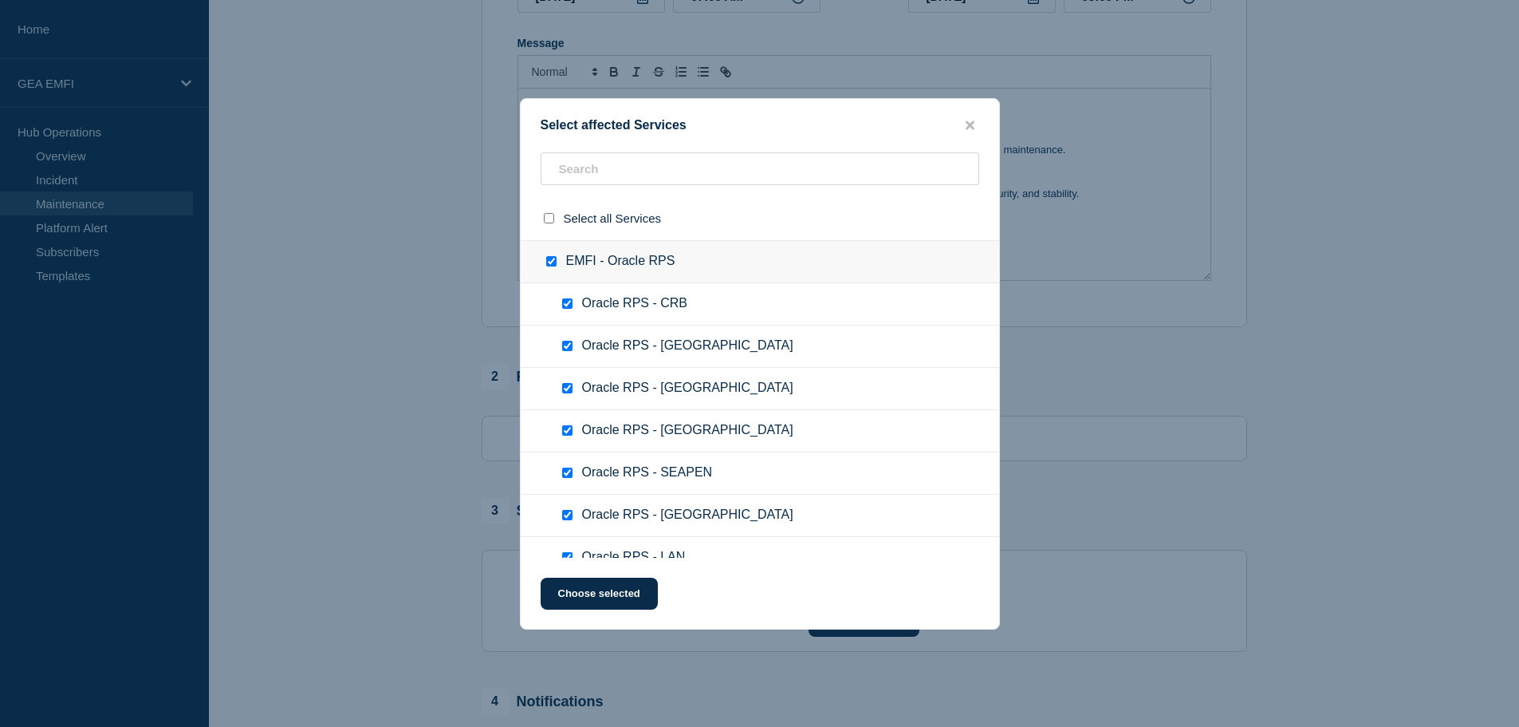
checkbox input "true"
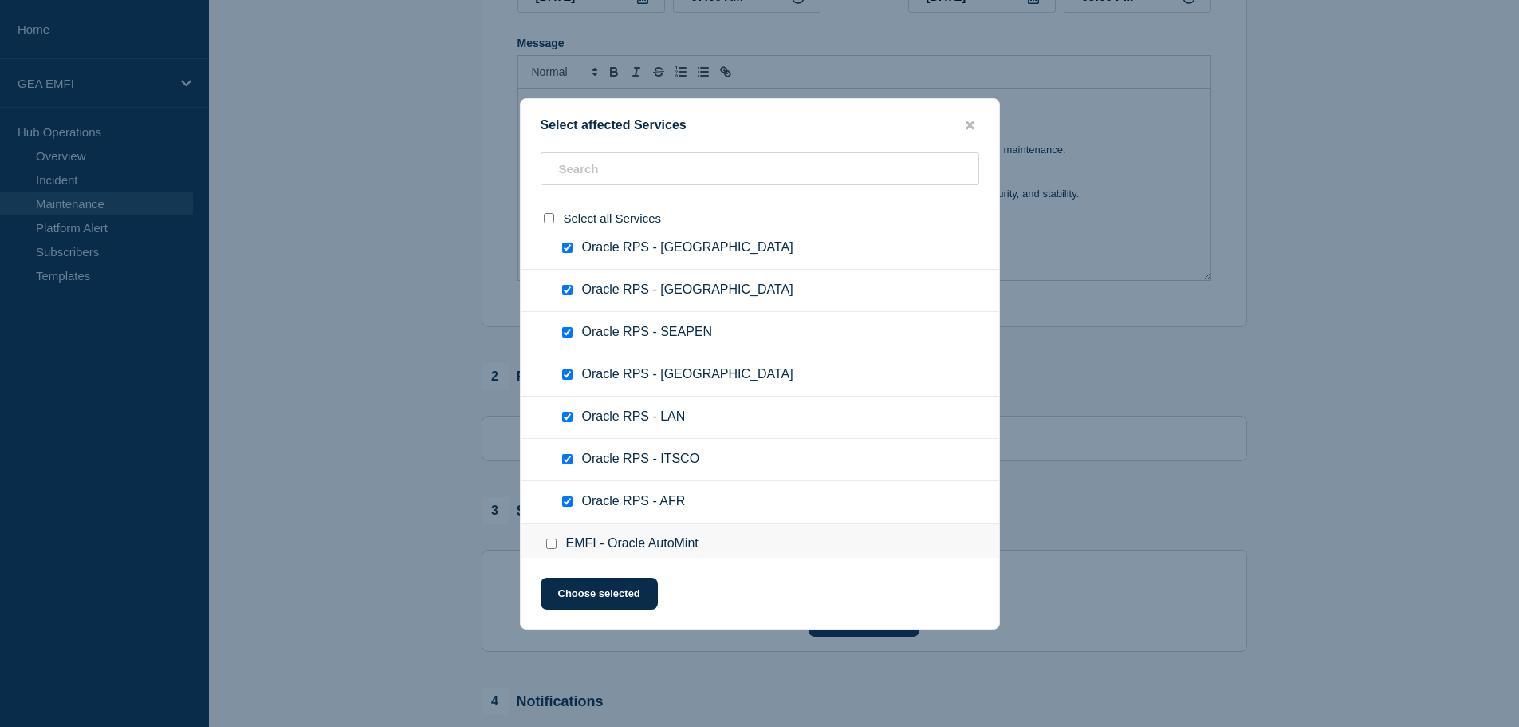
scroll to position [1595, 0]
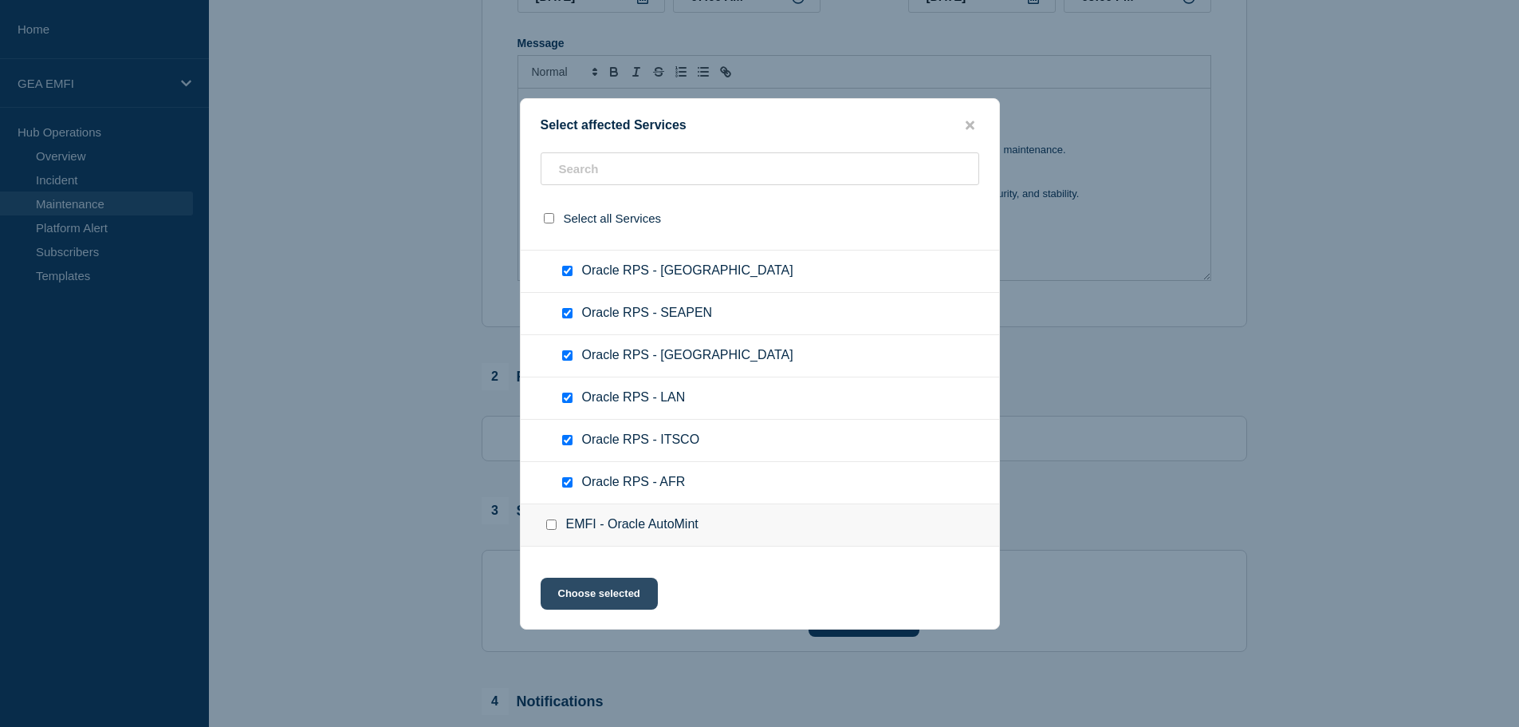
click at [641, 597] on button "Choose selected" at bounding box center [599, 593] width 117 height 32
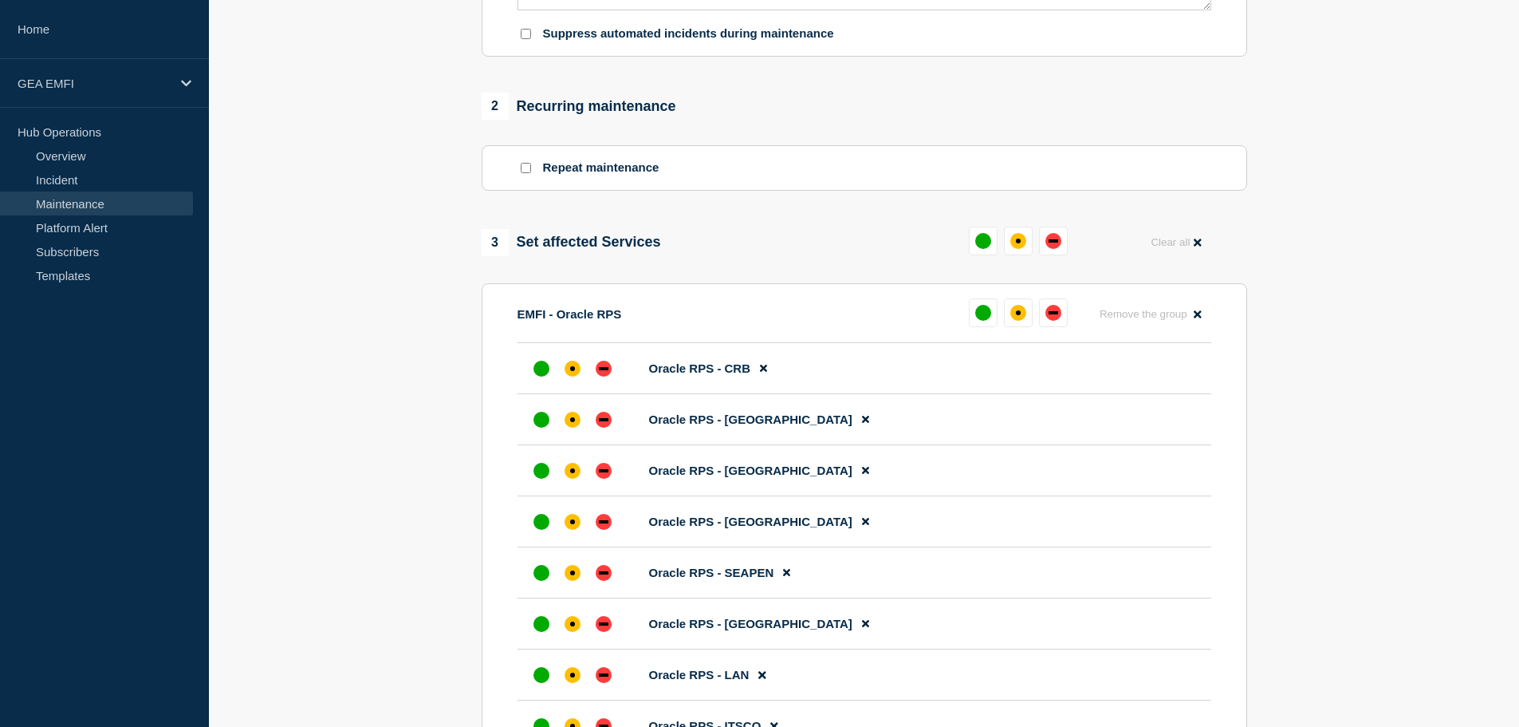
scroll to position [638, 0]
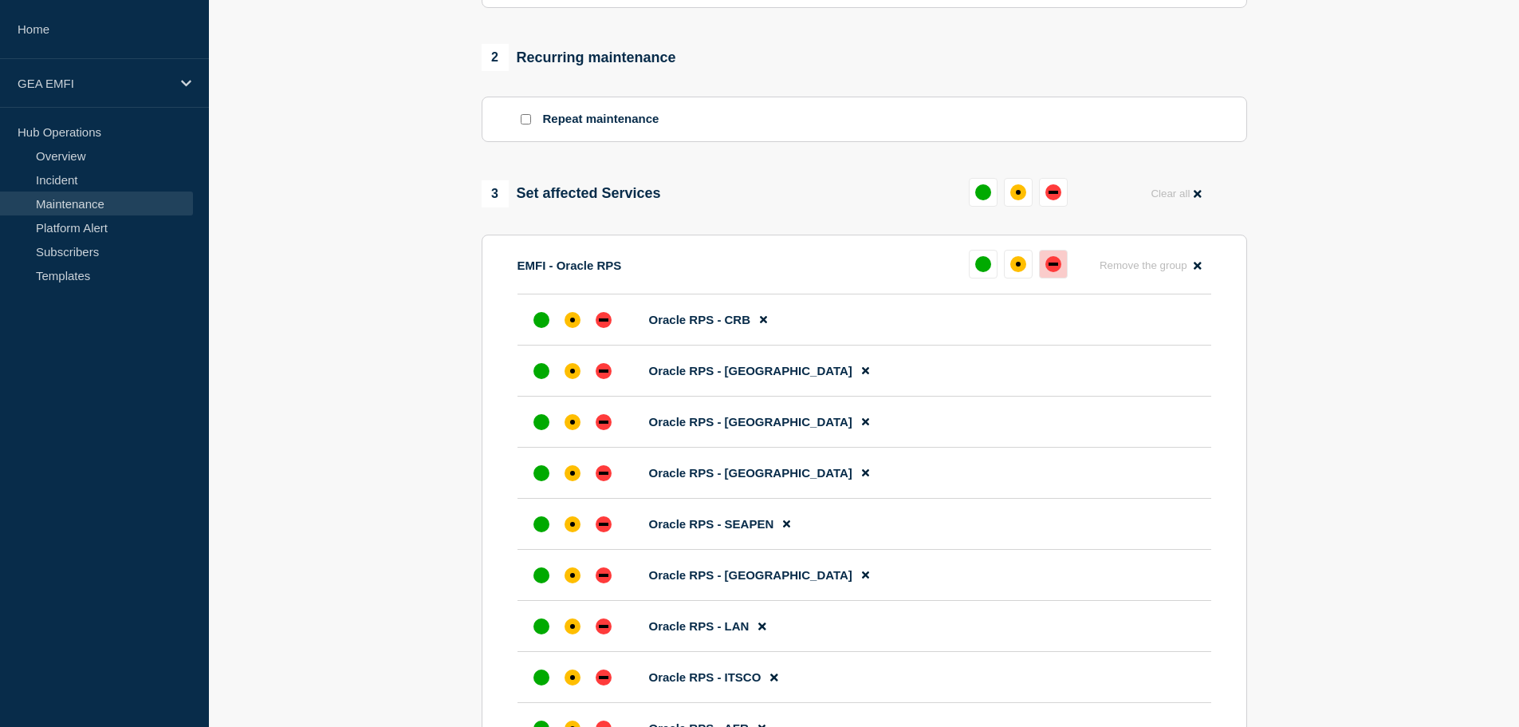
click at [1059, 275] on button at bounding box center [1053, 264] width 29 height 29
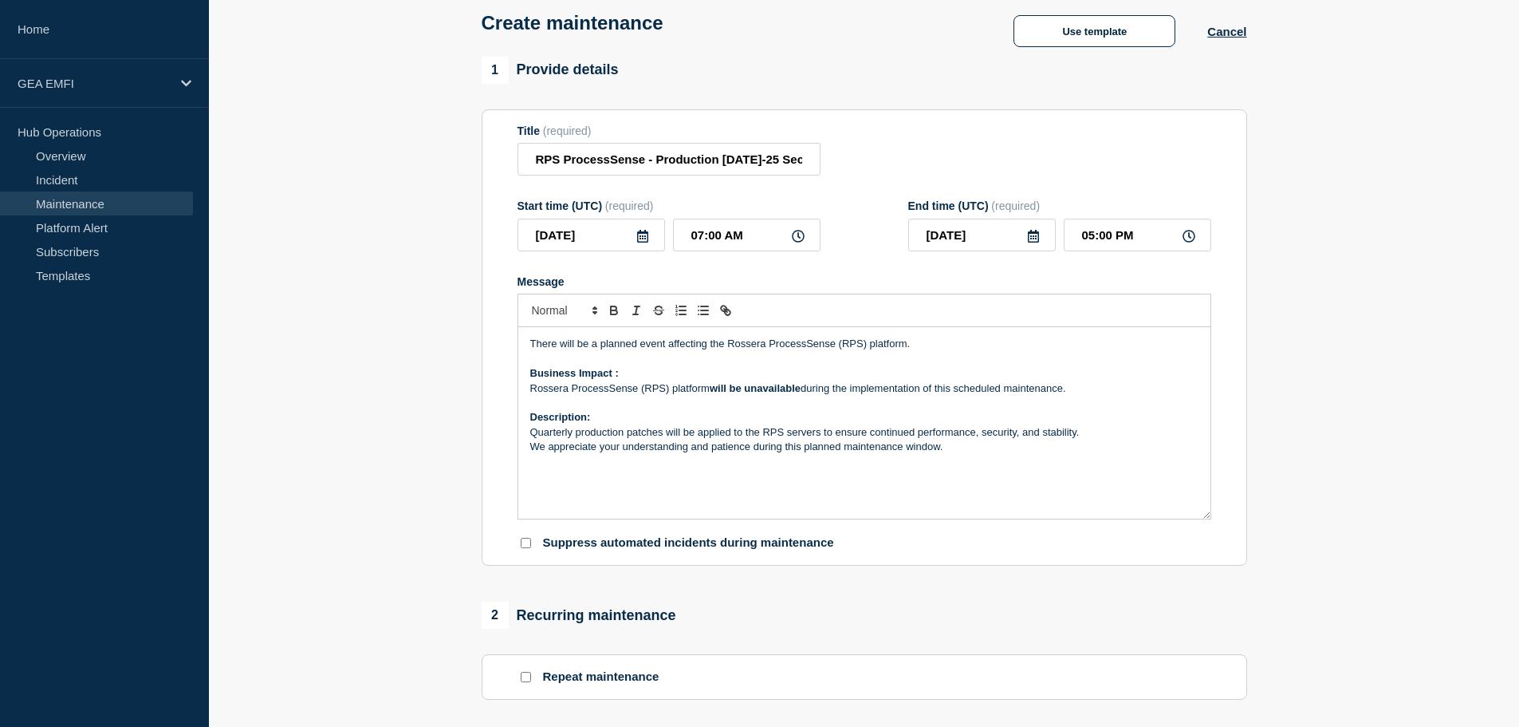
scroll to position [80, 0]
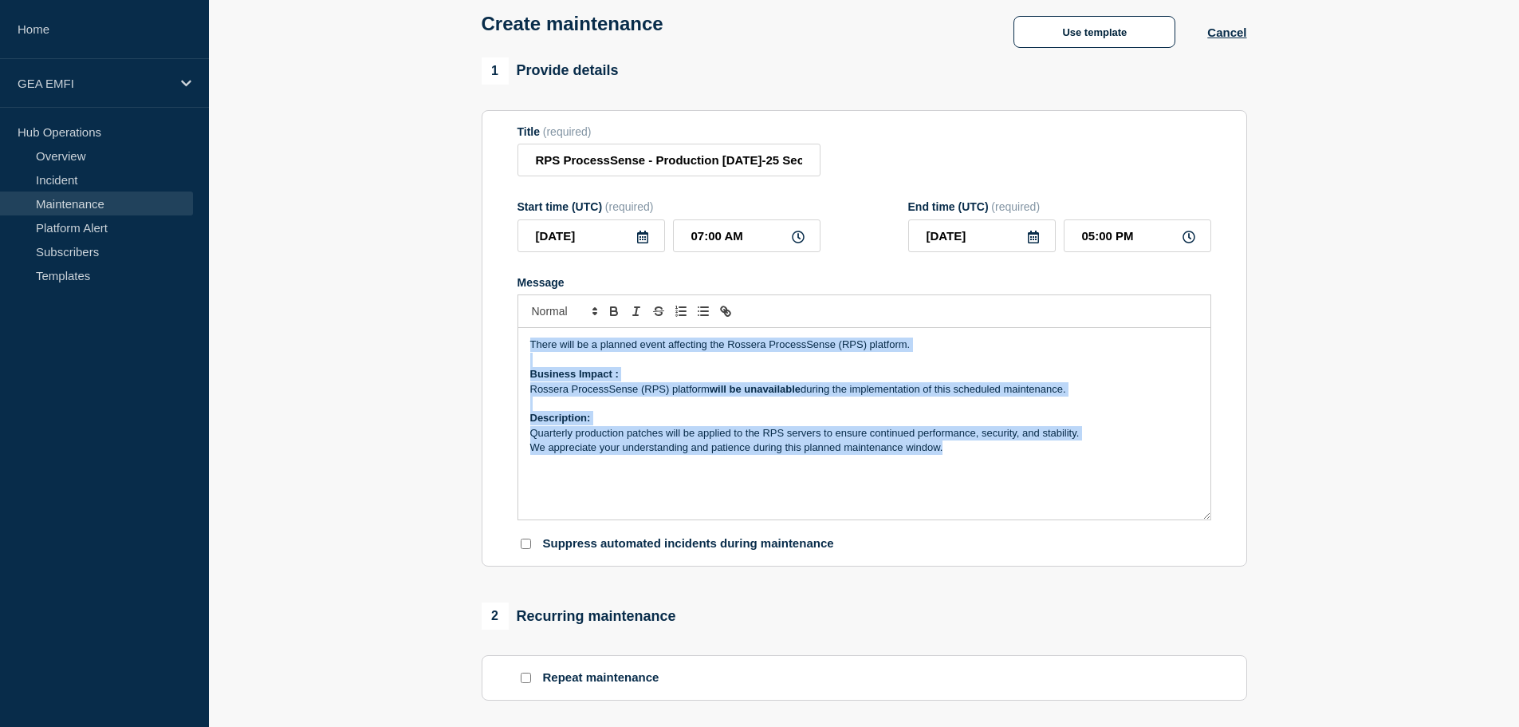
drag, startPoint x: 953, startPoint y: 458, endPoint x: 502, endPoint y: 335, distance: 467.1
click at [502, 335] on section "Title (required) RPS ProcessSense - Production Jul-25 Security Patching Start t…" at bounding box center [865, 338] width 766 height 457
click at [776, 407] on p "Message" at bounding box center [864, 403] width 668 height 14
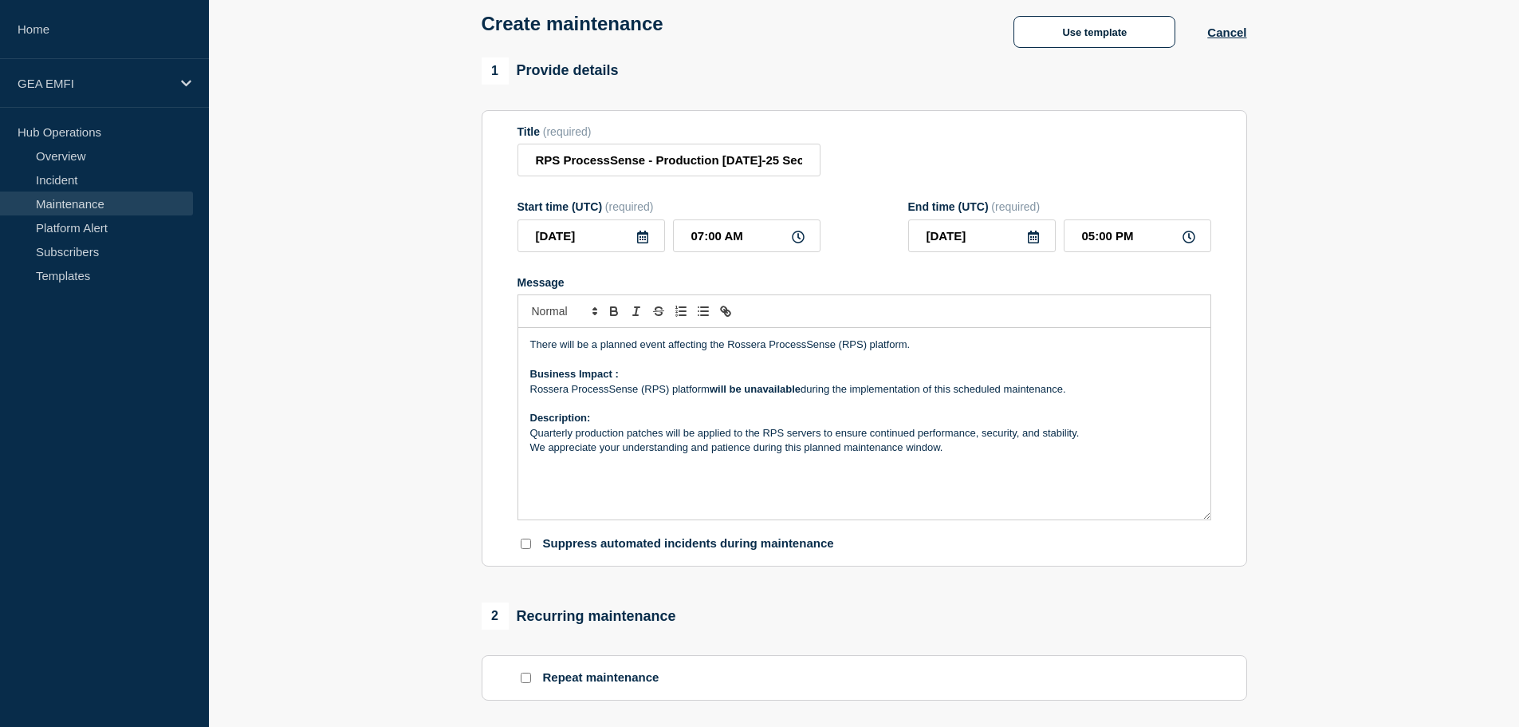
click at [1096, 440] on p "Quarterly production patches will be applied to the RPS servers to ensure conti…" at bounding box center [864, 433] width 668 height 14
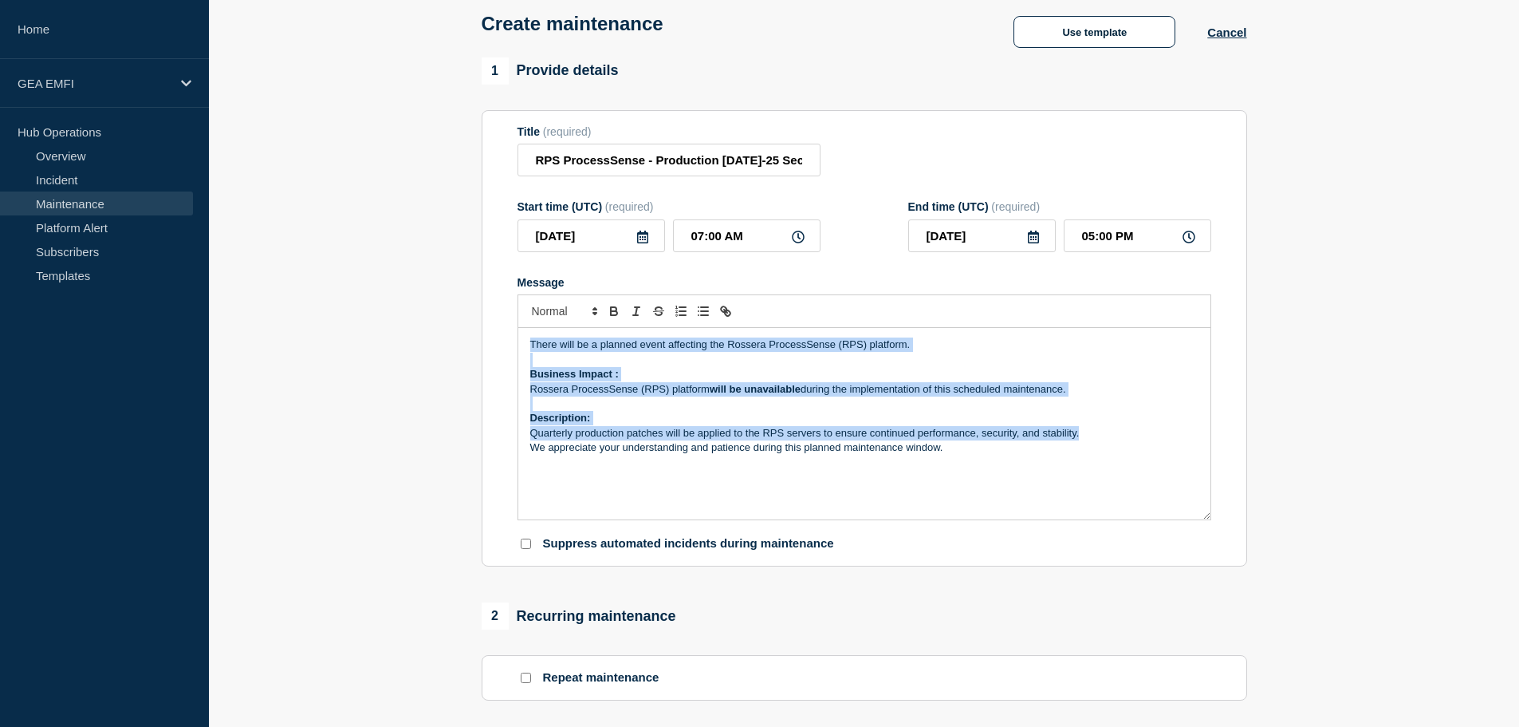
drag, startPoint x: 1101, startPoint y: 440, endPoint x: 501, endPoint y: 330, distance: 610.6
click at [501, 330] on section "Title (required) RPS ProcessSense - Production Jul-25 Security Patching Start t…" at bounding box center [865, 338] width 766 height 457
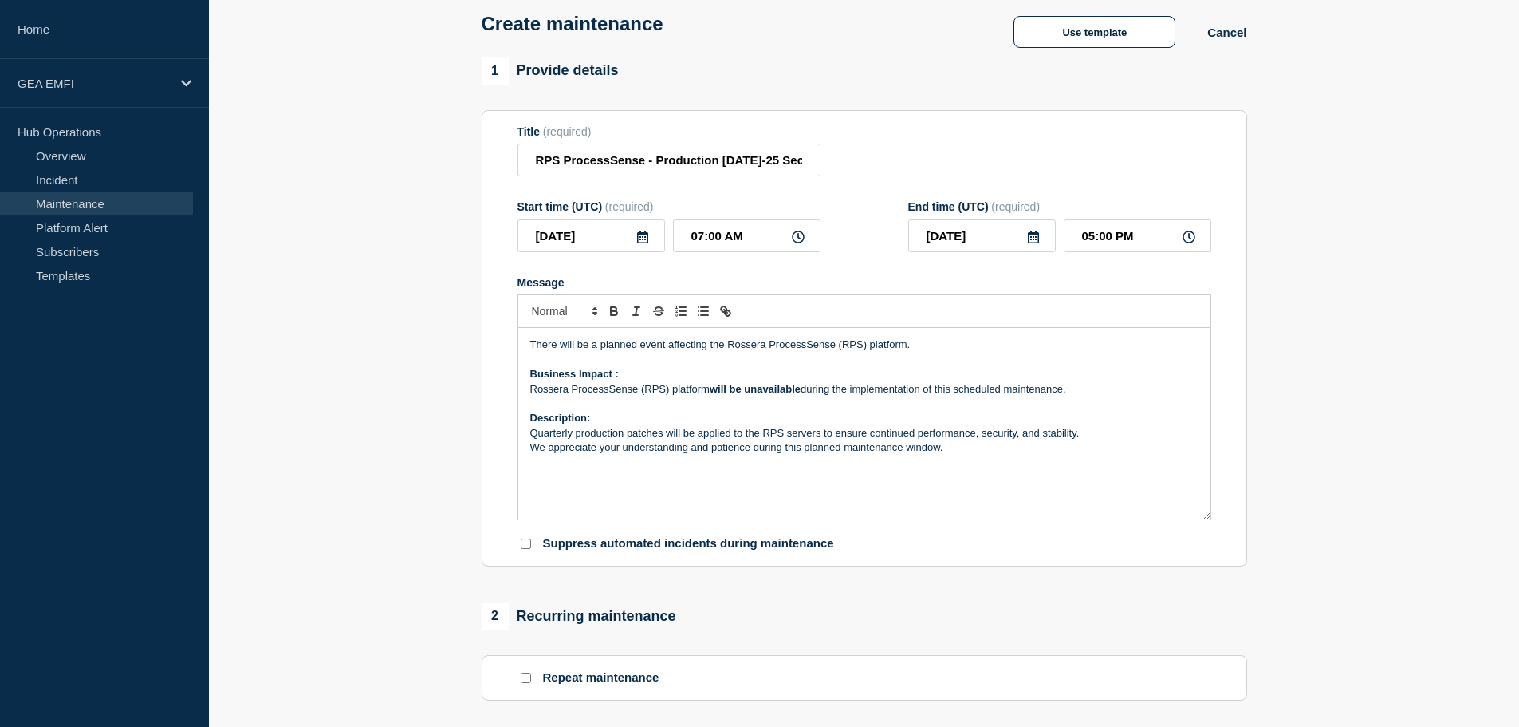
click at [827, 488] on div "There will be a planned event affecting the Rossera ProcessSense (RPS) platform…" at bounding box center [864, 423] width 692 height 191
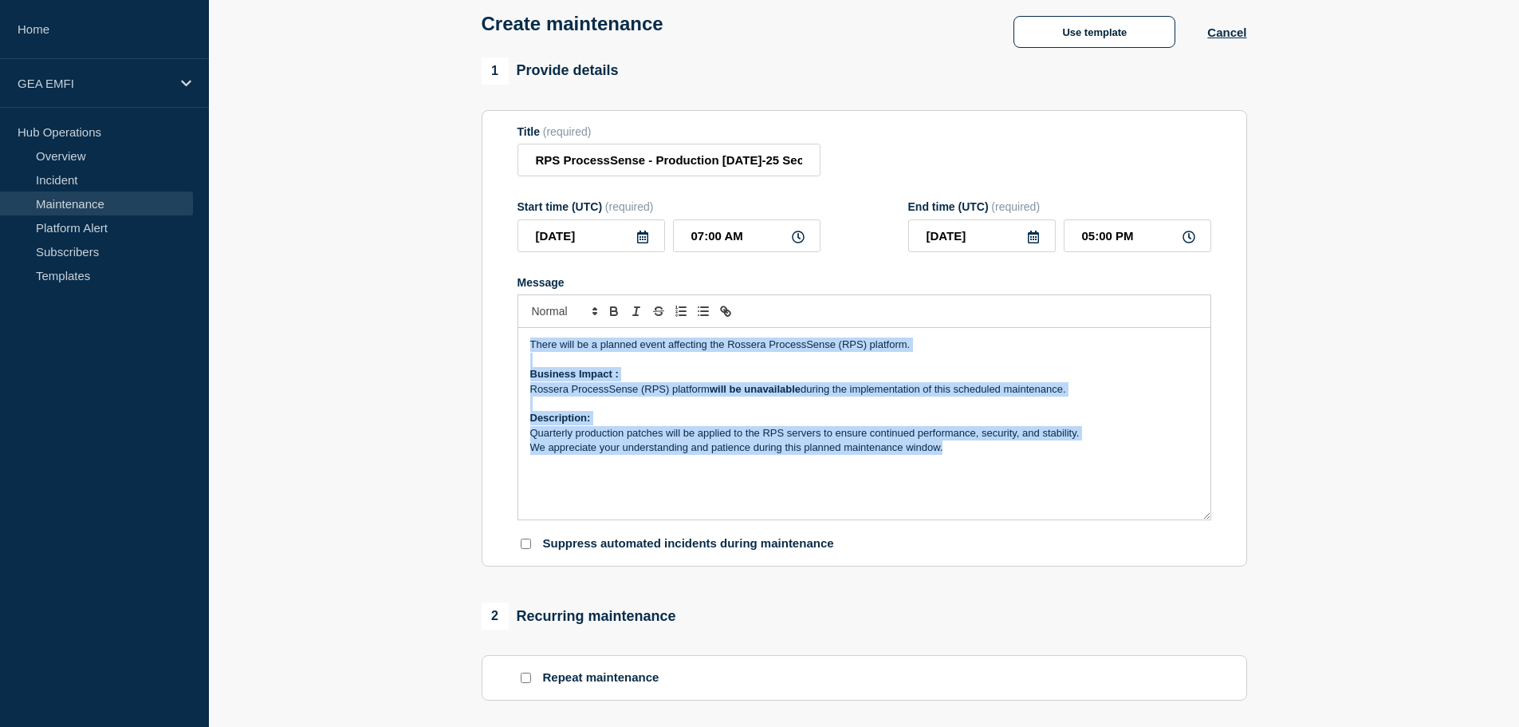
drag, startPoint x: 996, startPoint y: 451, endPoint x: 475, endPoint y: 327, distance: 535.3
click at [758, 475] on div "There will be a planned event affecting the Rossera ProcessSense (RPS) platform…" at bounding box center [864, 423] width 692 height 191
click at [986, 470] on div "There will be a planned event affecting the Rossera ProcessSense (RPS) platform…" at bounding box center [864, 423] width 692 height 191
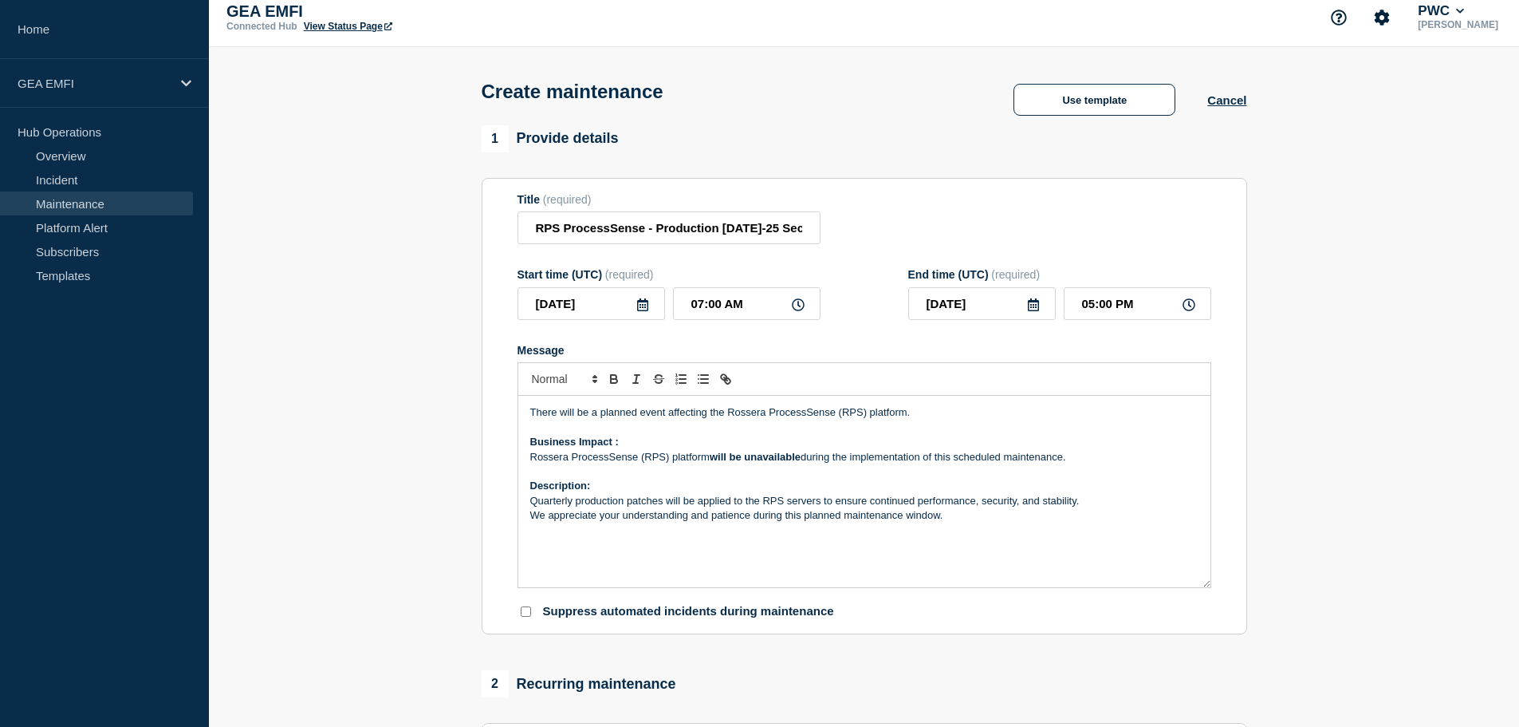
scroll to position [0, 0]
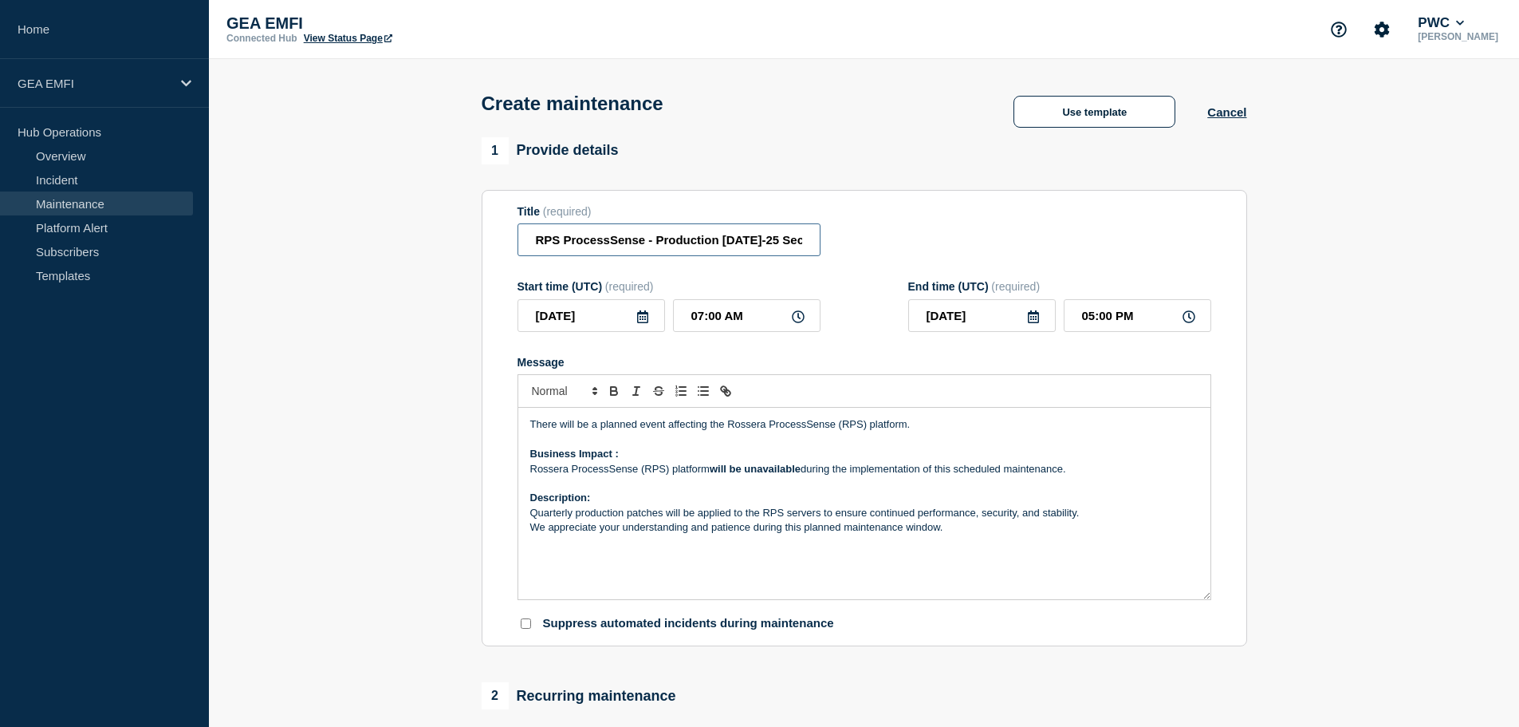
click at [762, 240] on input "RPS ProcessSense - Production Jul-25 Security Patching" at bounding box center [669, 239] width 303 height 33
drag, startPoint x: 765, startPoint y: 240, endPoint x: 943, endPoint y: 250, distance: 178.1
click at [936, 250] on div "Title (required) RPS ProcessSense - Production Jul-25 Security Patching" at bounding box center [865, 231] width 694 height 52
click at [943, 250] on div "Title (required) RPS ProcessSense - Production Jul-25 Security Patching" at bounding box center [865, 231] width 694 height 52
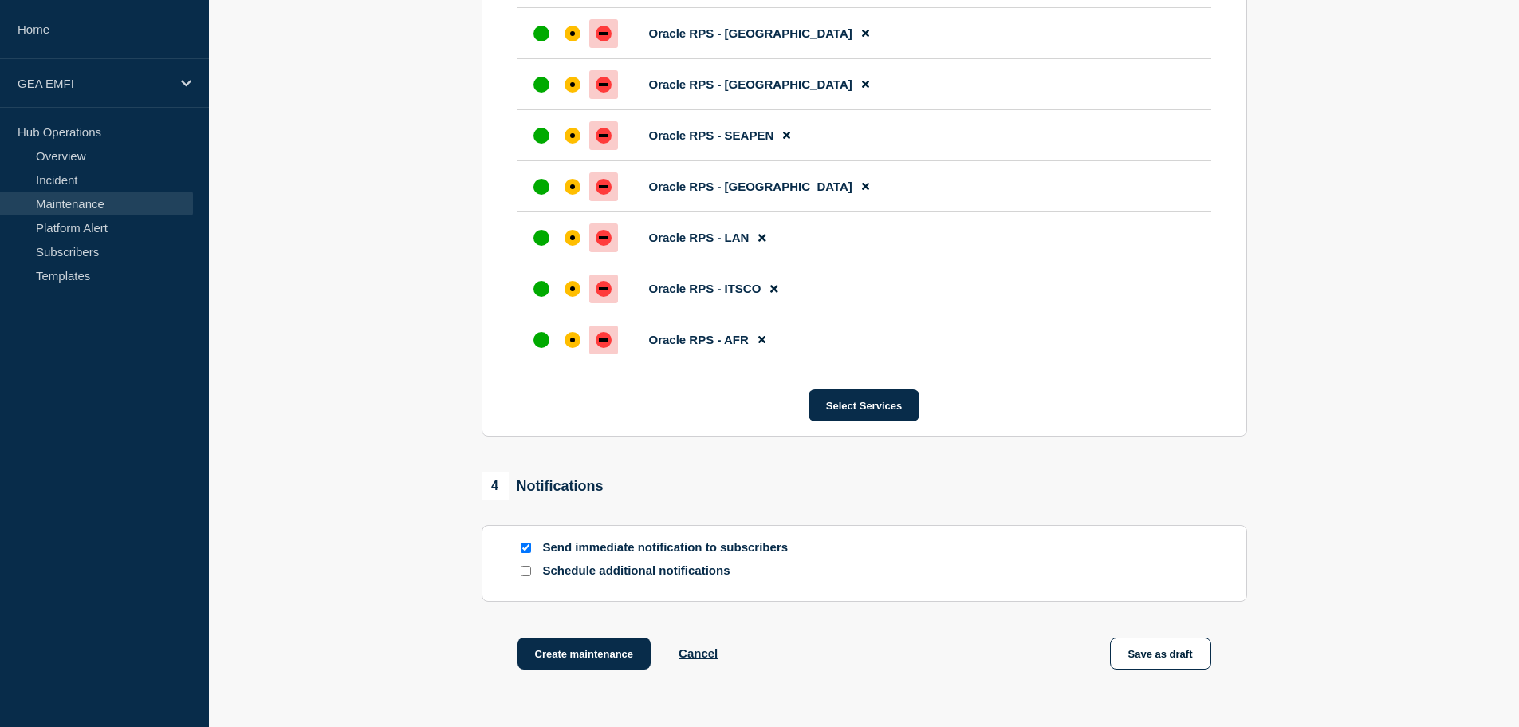
scroll to position [1037, 0]
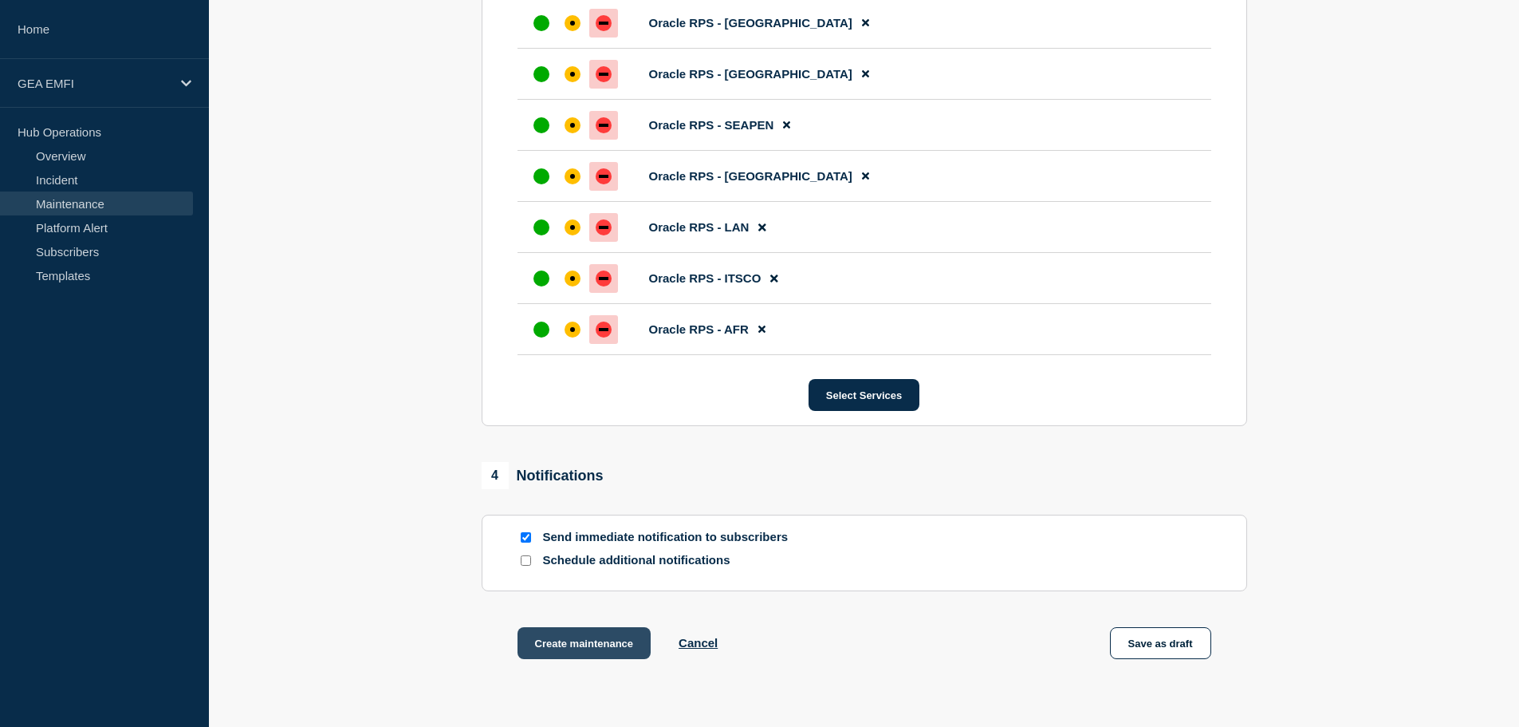
click at [536, 640] on button "Create maintenance" at bounding box center [585, 643] width 134 height 32
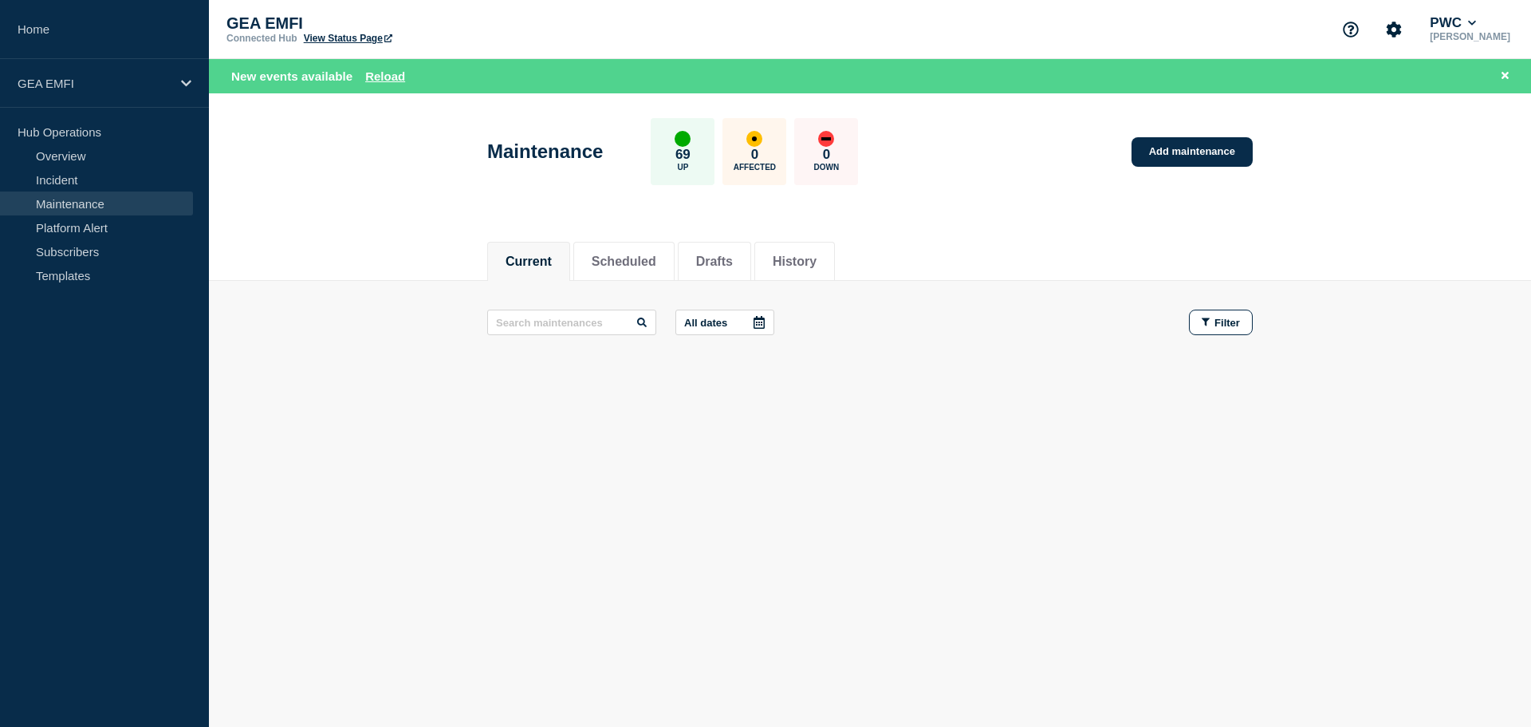
click at [881, 396] on footer at bounding box center [870, 382] width 1322 height 37
click at [392, 85] on div "New events available Reload" at bounding box center [873, 76] width 1284 height 18
click at [408, 70] on div "New events available Reload" at bounding box center [873, 76] width 1284 height 18
click at [402, 73] on button "Reload" at bounding box center [385, 76] width 40 height 14
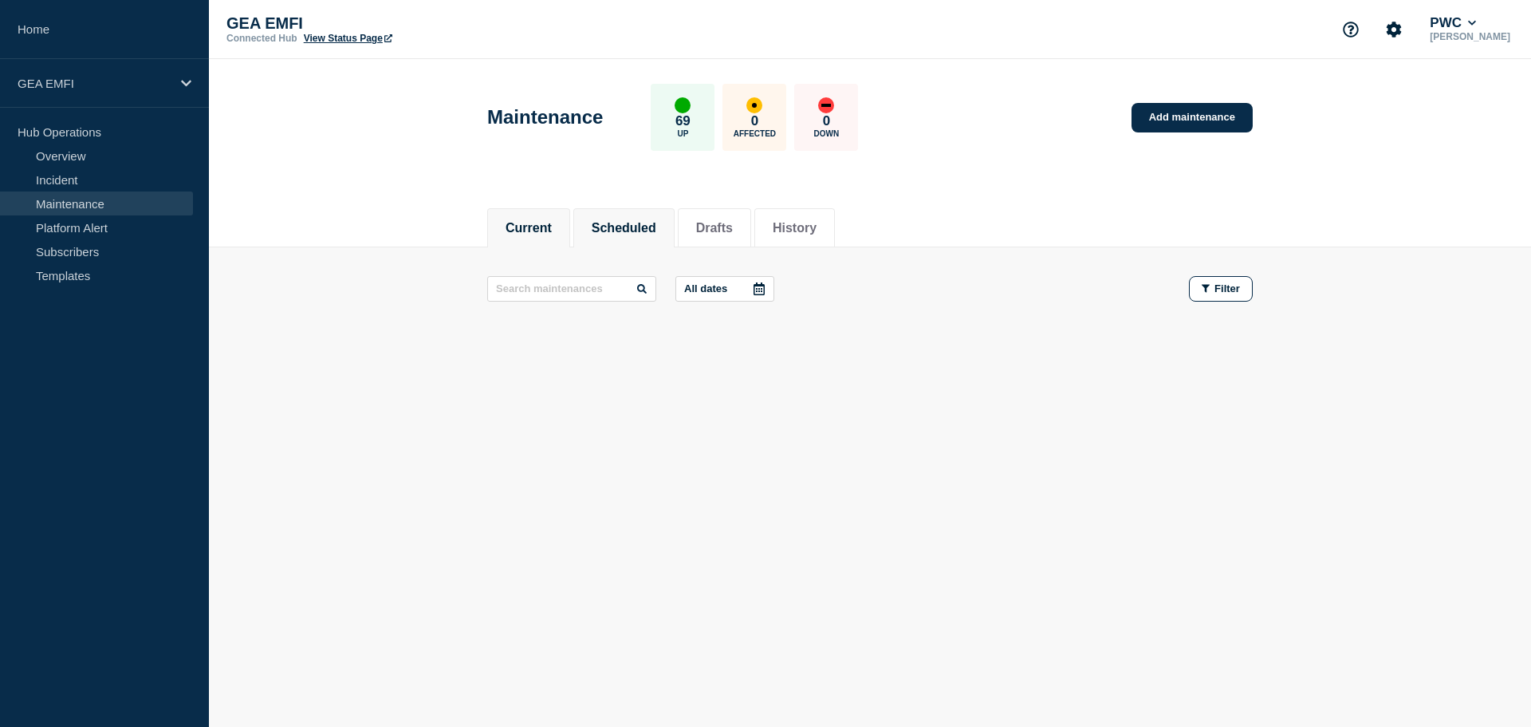
click at [609, 227] on button "Scheduled" at bounding box center [624, 228] width 65 height 14
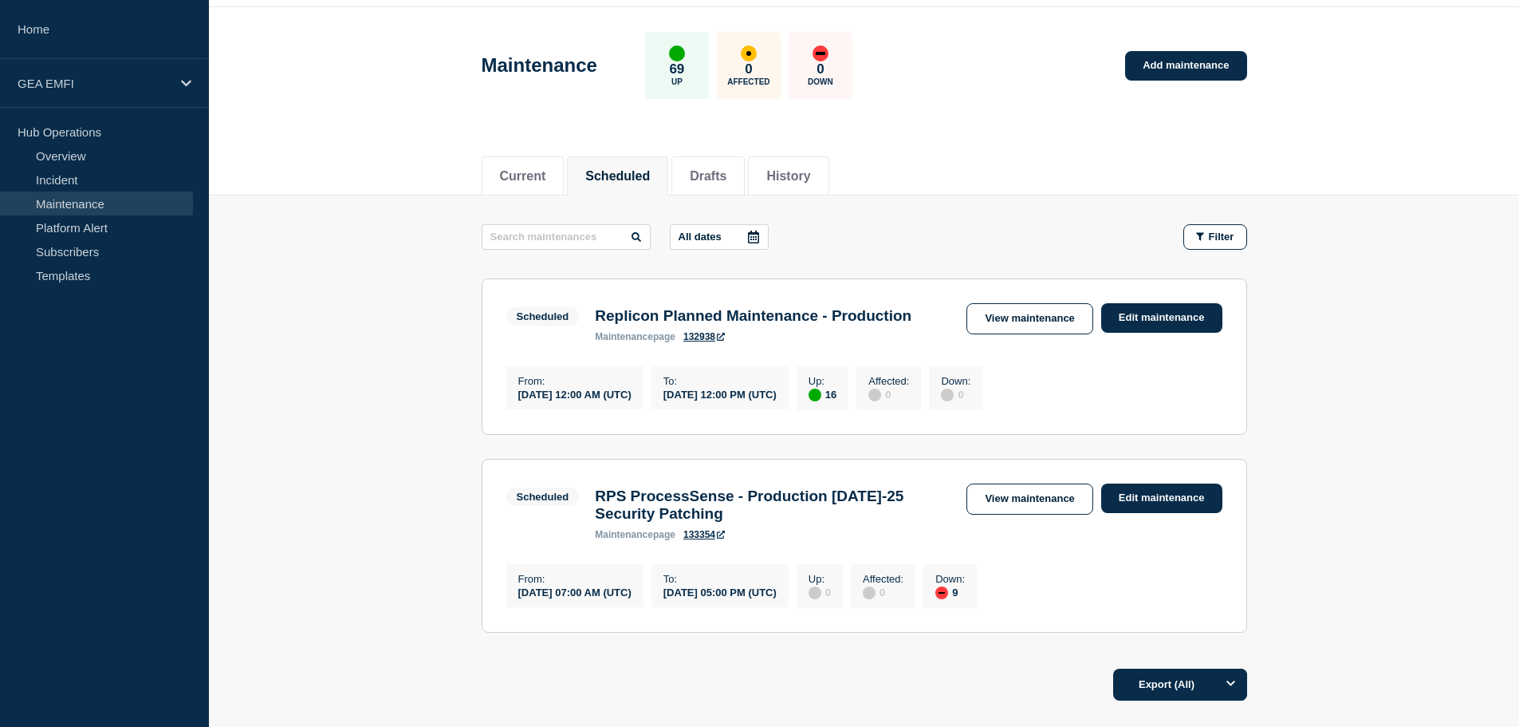
scroll to position [80, 0]
